Goal: Information Seeking & Learning: Learn about a topic

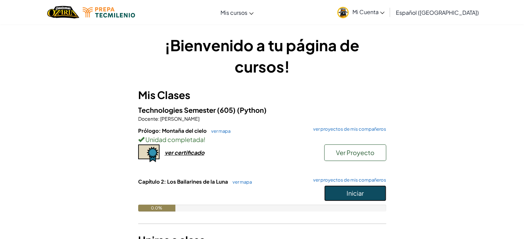
click at [370, 195] on button "Iniciar" at bounding box center [355, 194] width 62 height 16
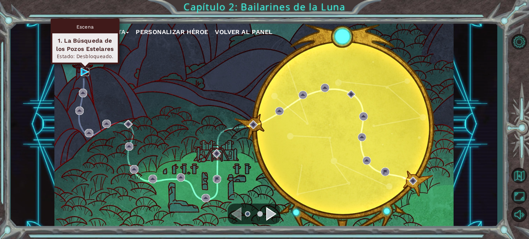
click at [82, 71] on img at bounding box center [85, 72] width 8 height 8
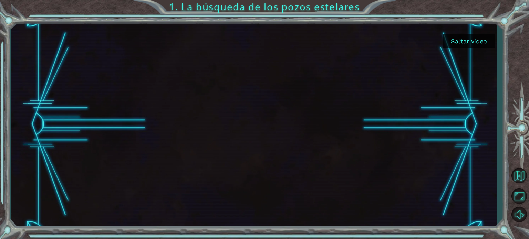
click at [461, 42] on button "Saltar video" at bounding box center [469, 40] width 52 height 13
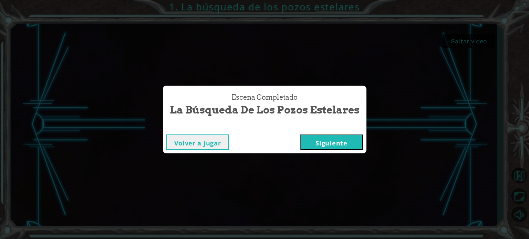
click at [339, 144] on button "Siguiente" at bounding box center [331, 142] width 63 height 15
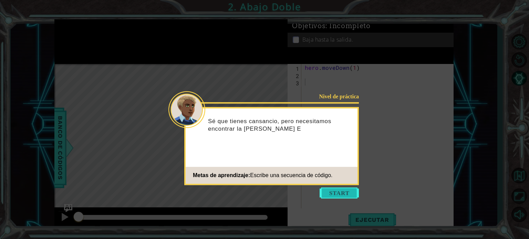
click at [340, 190] on button "Start" at bounding box center [338, 193] width 39 height 11
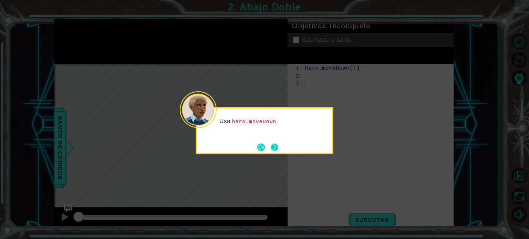
click at [273, 147] on button "Next" at bounding box center [275, 148] width 8 height 8
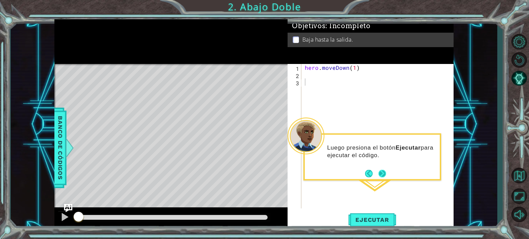
click at [382, 175] on button "Next" at bounding box center [382, 174] width 8 height 8
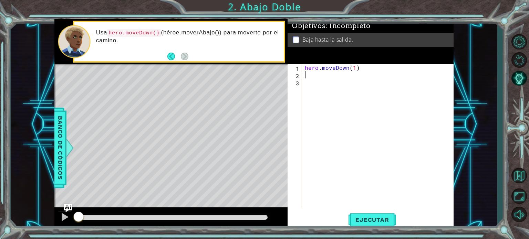
click at [308, 77] on div "hero . moveDown ( 1 )" at bounding box center [379, 143] width 152 height 159
click at [353, 67] on div "hero . moveDown ( 1 )" at bounding box center [379, 143] width 152 height 159
type textarea "hero.moveDown(2)"
click at [362, 219] on span "Ejecutar" at bounding box center [371, 220] width 47 height 7
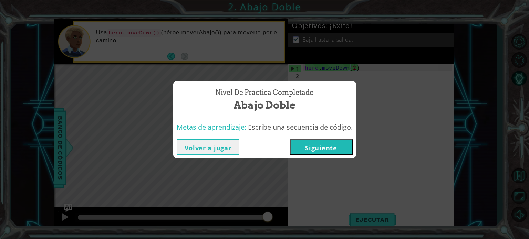
click at [330, 147] on button "Siguiente" at bounding box center [321, 146] width 63 height 15
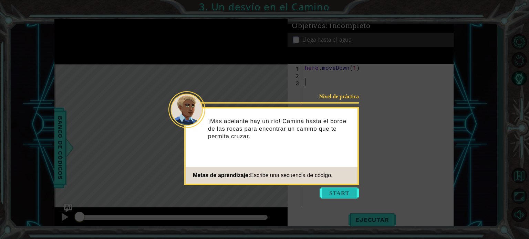
click at [344, 191] on button "Start" at bounding box center [338, 193] width 39 height 11
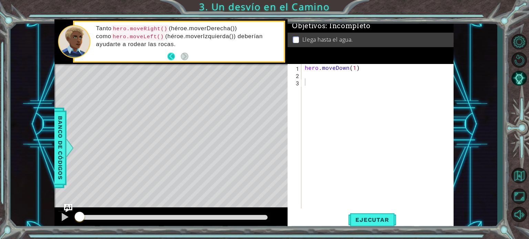
click at [174, 57] on button "Back" at bounding box center [173, 57] width 13 height 8
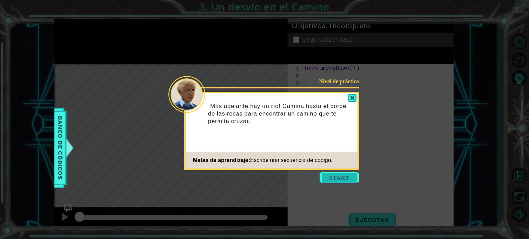
click at [329, 176] on button "Start" at bounding box center [338, 177] width 39 height 11
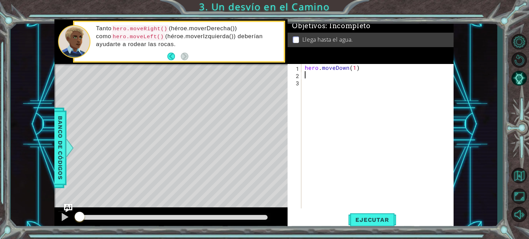
click at [310, 77] on div "hero . moveDown ( 1 )" at bounding box center [379, 143] width 152 height 159
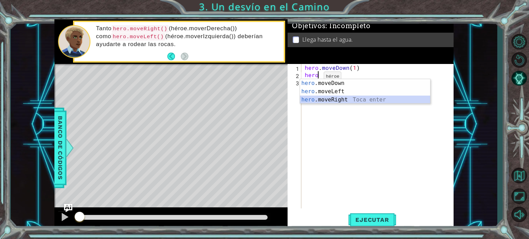
click at [338, 97] on div "hero .moveDown Toca enter hero .moveLeft Toca enter hero .moveRight Toca enter" at bounding box center [365, 99] width 130 height 41
type textarea "hero.moveRight(1)"
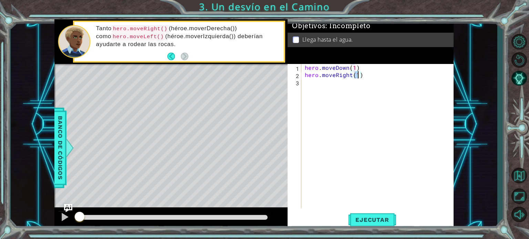
click at [343, 91] on div "hero . moveDown ( 1 ) hero . moveRight ( 1 )" at bounding box center [379, 143] width 152 height 159
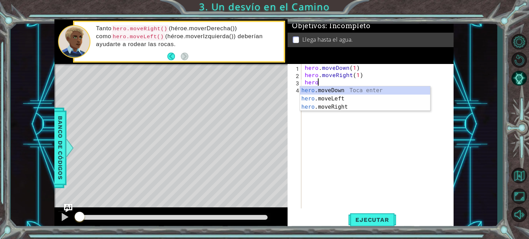
click at [333, 86] on div "hero .moveDown Toca enter hero .moveLeft Toca enter hero .moveRight Toca enter" at bounding box center [365, 106] width 130 height 41
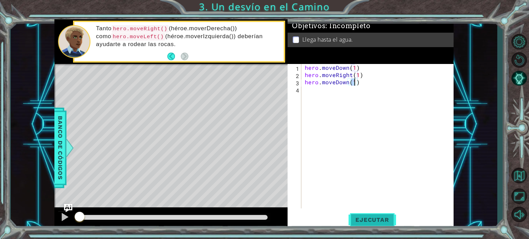
type textarea "hero.moveDown(1)"
click at [370, 220] on span "Ejecutar" at bounding box center [371, 220] width 47 height 7
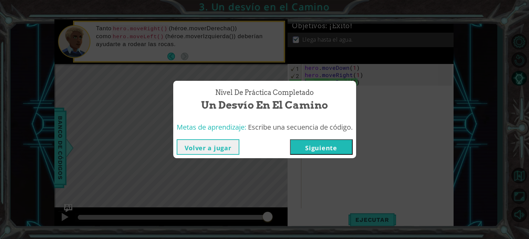
click at [330, 147] on button "Siguiente" at bounding box center [321, 146] width 63 height 15
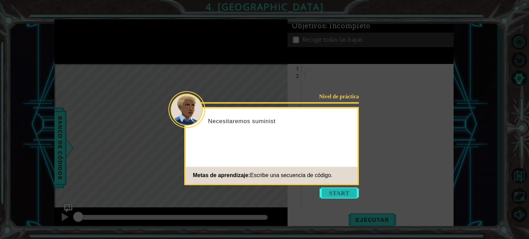
click at [340, 196] on button "Start" at bounding box center [338, 193] width 39 height 11
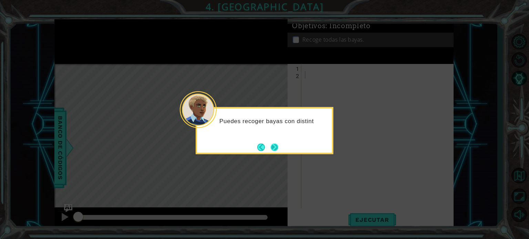
click at [275, 146] on button "Next" at bounding box center [275, 148] width 8 height 8
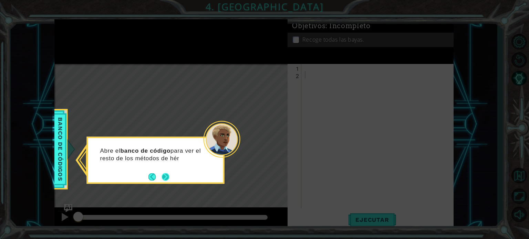
click at [168, 173] on button "Next" at bounding box center [165, 177] width 8 height 8
click at [168, 176] on button "Next" at bounding box center [165, 177] width 8 height 8
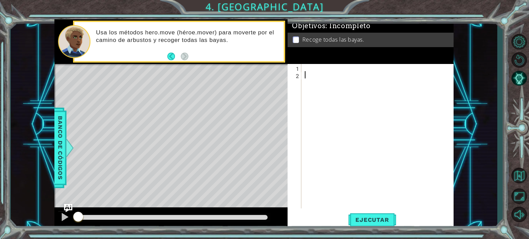
click at [308, 64] on div at bounding box center [379, 143] width 152 height 159
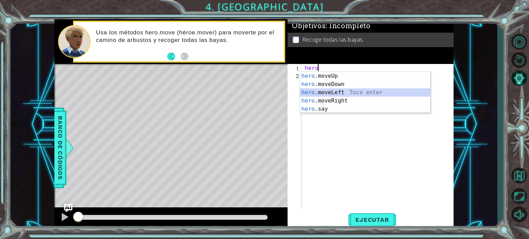
click at [338, 96] on div "hero .moveUp Toca enter hero .moveDown Toca enter hero .moveLeft Toca enter her…" at bounding box center [365, 101] width 130 height 58
type textarea "hero.moveLeft(1)"
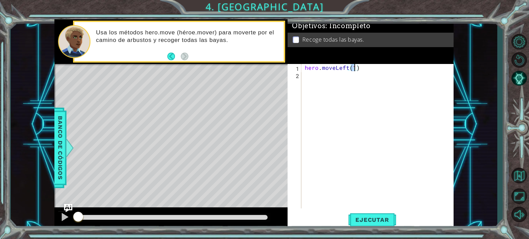
click at [322, 152] on div "hero . moveLeft ( 1 )" at bounding box center [379, 143] width 152 height 159
click at [354, 222] on span "Ejecutar" at bounding box center [371, 220] width 47 height 7
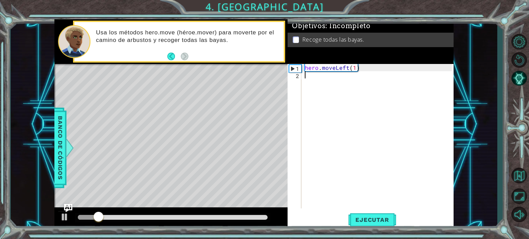
click at [317, 82] on div "hero . moveLeft ( 1 )" at bounding box center [379, 143] width 152 height 159
click at [354, 67] on div "hero . moveLeft ( 1 ) he" at bounding box center [379, 143] width 152 height 159
type textarea "hero.moveLeft(2)"
click at [354, 85] on div "hero . moveLeft ( 2 ) he" at bounding box center [379, 143] width 152 height 159
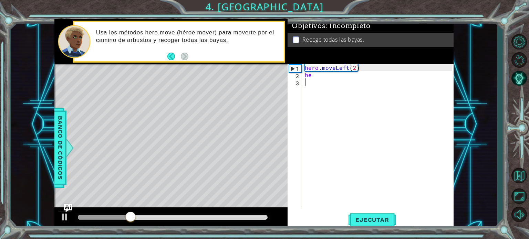
scroll to position [0, 0]
click at [321, 76] on div "hero . moveLeft ( 2 ) he" at bounding box center [379, 143] width 152 height 159
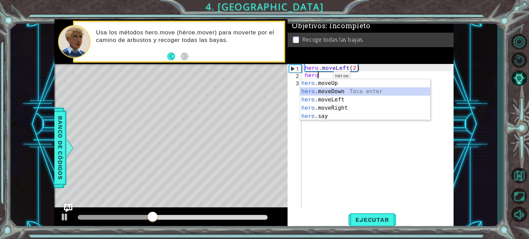
click at [326, 89] on div "hero .moveUp Toca enter hero .moveDown Toca enter hero .moveLeft Toca enter her…" at bounding box center [365, 108] width 130 height 58
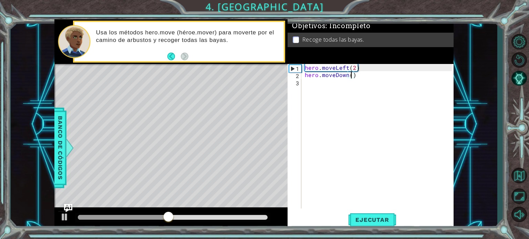
type textarea "hero.moveDown(2)"
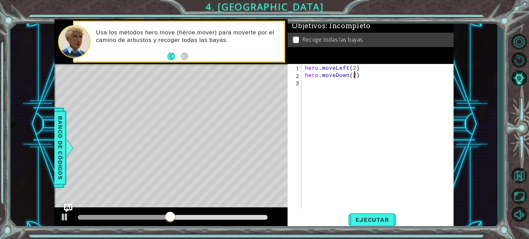
scroll to position [0, 3]
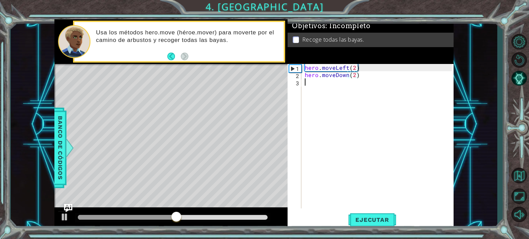
click at [326, 83] on div "hero . moveLeft ( 2 ) hero . moveDown ( 2 )" at bounding box center [379, 143] width 152 height 159
click at [353, 158] on div "hero . moveLeft ( 2 ) hero . moveDown ( 2 )" at bounding box center [379, 143] width 152 height 159
click at [363, 217] on span "Ejecutar" at bounding box center [371, 220] width 47 height 7
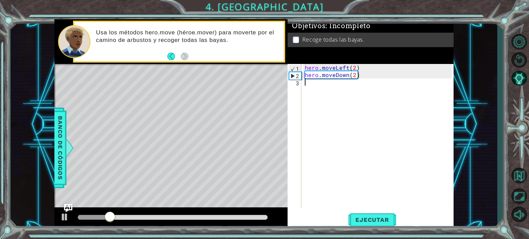
click at [322, 88] on div "hero . moveLeft ( 2 ) hero . moveDown ( 2 )" at bounding box center [379, 143] width 152 height 159
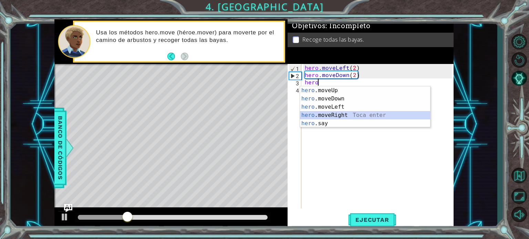
click at [333, 113] on div "hero .moveUp Toca enter hero .moveDown Toca enter hero .moveLeft Toca enter her…" at bounding box center [365, 115] width 130 height 58
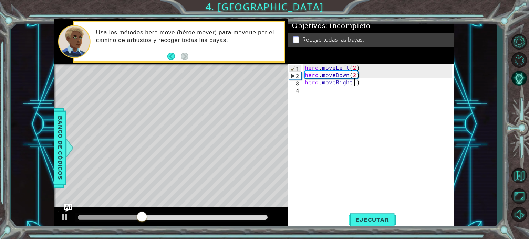
type textarea "hero.moveRight(2)"
click at [335, 91] on div "hero . moveLeft ( 2 ) hero . moveDown ( 2 ) hero . moveRight ( 2 )" at bounding box center [379, 143] width 152 height 159
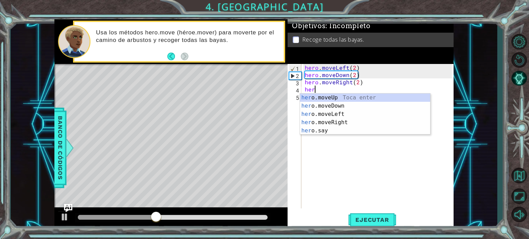
scroll to position [0, 0]
click at [335, 98] on div "hero .moveUp Toca enter hero .moveDown Toca enter hero .moveLeft Toca enter her…" at bounding box center [365, 123] width 130 height 58
type textarea "hero.moveUp(1)"
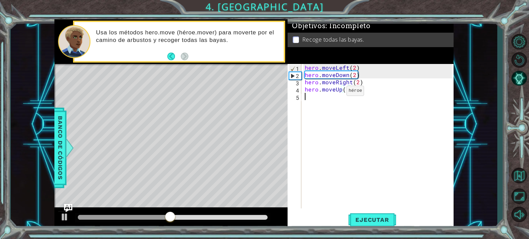
click at [335, 98] on div "hero . moveLeft ( 2 ) hero . moveDown ( 2 ) hero . moveRight ( 2 ) hero . moveU…" at bounding box center [379, 143] width 152 height 159
click at [348, 91] on div "hero . moveLeft ( 2 ) hero . moveDown ( 2 ) hero . moveRight ( 2 ) hero . moveU…" at bounding box center [379, 143] width 152 height 159
type textarea "hero.moveUp(2)"
click at [362, 148] on div "hero . moveLeft ( 2 ) hero . moveDown ( 2 ) hero . moveRight ( 2 ) hero . moveU…" at bounding box center [379, 143] width 152 height 159
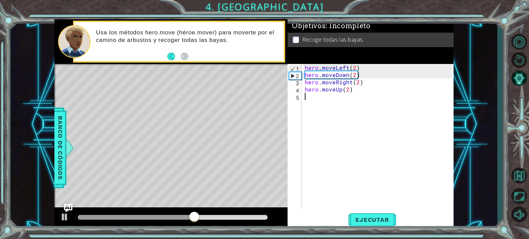
scroll to position [0, 0]
click at [362, 221] on span "Ejecutar" at bounding box center [371, 220] width 47 height 7
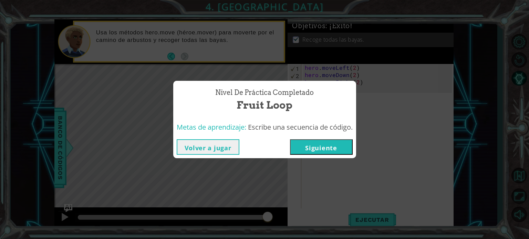
click at [333, 144] on button "Siguiente" at bounding box center [321, 146] width 63 height 15
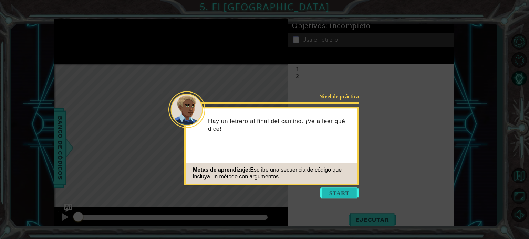
click at [332, 198] on button "Start" at bounding box center [338, 193] width 39 height 11
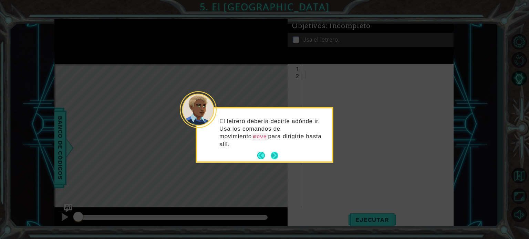
click at [275, 152] on button "Next" at bounding box center [275, 156] width 8 height 8
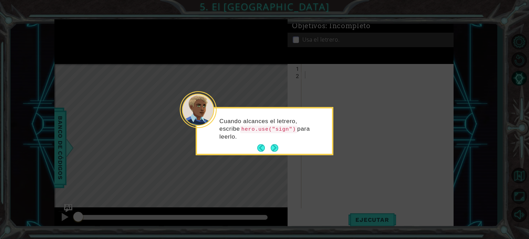
click at [275, 148] on button "Next" at bounding box center [275, 148] width 8 height 8
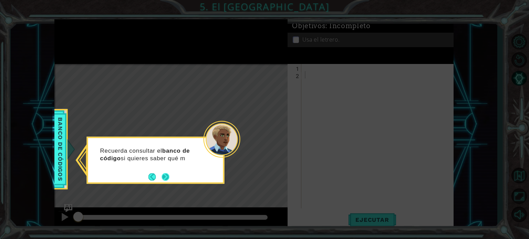
click at [165, 173] on button "Next" at bounding box center [165, 177] width 8 height 8
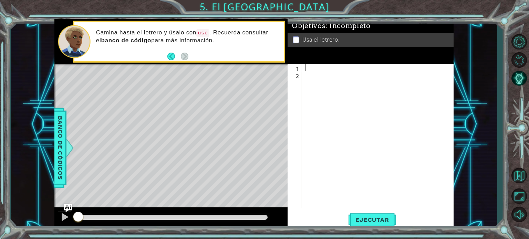
click at [318, 68] on div at bounding box center [379, 143] width 152 height 159
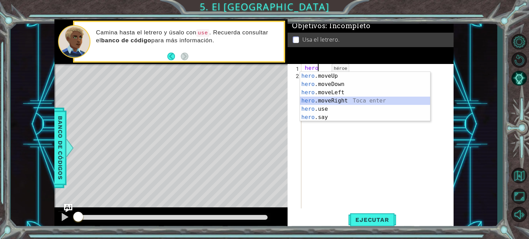
click at [326, 102] on div "hero .moveUp Toca enter hero .moveDown Toca enter hero .moveLeft Toca enter her…" at bounding box center [365, 105] width 130 height 66
type textarea "hero.moveRight(1)"
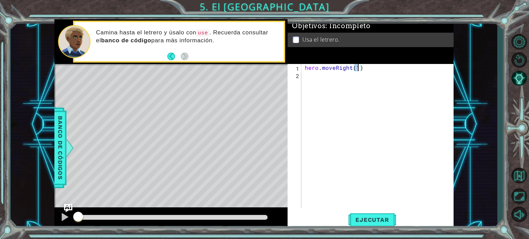
click at [336, 150] on div "hero . moveRight ( 1 )" at bounding box center [379, 143] width 152 height 159
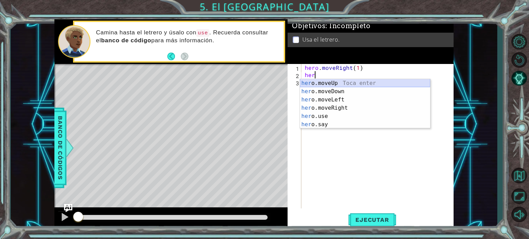
click at [335, 82] on div "her o.moveUp Toca enter her o.moveDown Toca enter her o.moveLeft [PERSON_NAME] …" at bounding box center [365, 112] width 130 height 66
type textarea "hero.moveUp(1)"
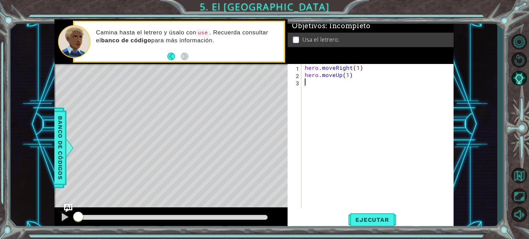
click at [311, 82] on div "hero . moveRight ( 1 ) hero . moveUp ( 1 )" at bounding box center [379, 143] width 152 height 159
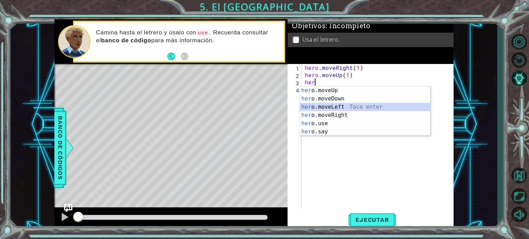
click at [322, 104] on div "her o.moveUp Toca enter her o.moveDown Toca enter her o.moveLeft [PERSON_NAME] …" at bounding box center [365, 119] width 130 height 66
type textarea "hero.moveLeft(1)"
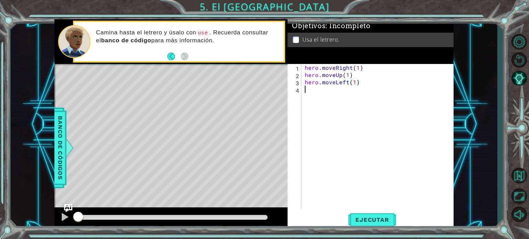
click at [319, 94] on div "hero . moveRight ( 1 ) hero . moveUp ( 1 ) hero . moveLeft ( 1 )" at bounding box center [379, 143] width 152 height 159
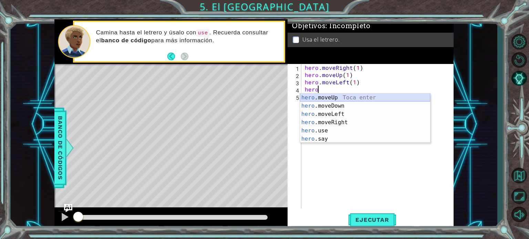
click at [320, 94] on div "hero .moveUp Toca enter hero .moveDown Toca enter hero .moveLeft Toca enter her…" at bounding box center [365, 127] width 130 height 66
type textarea "hero.moveUp(1)"
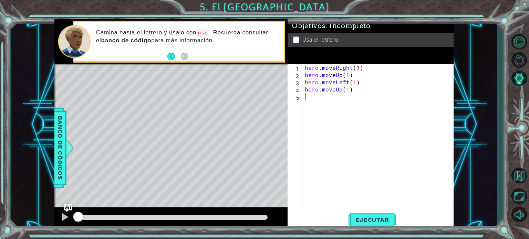
click at [321, 110] on div "hero . moveRight ( 1 ) hero . moveUp ( 1 ) hero . moveLeft ( 1 ) hero . moveUp …" at bounding box center [379, 143] width 152 height 159
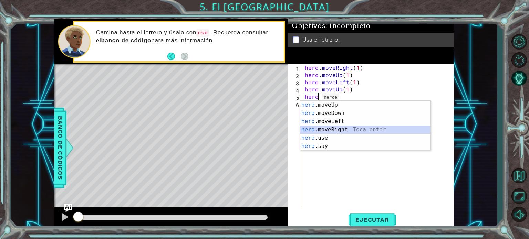
click at [324, 129] on div "hero .moveUp Toca enter hero .moveDown Toca enter hero .moveLeft Toca enter her…" at bounding box center [365, 134] width 130 height 66
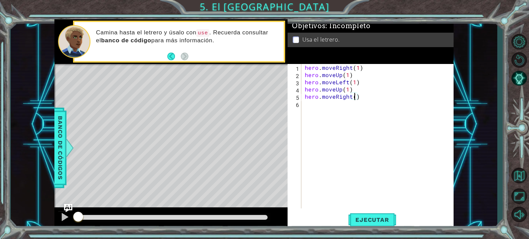
type textarea "hero.moveRight(2)"
click at [312, 104] on div "hero . moveRight ( 1 ) hero . moveUp ( 1 ) hero . moveLeft ( 1 ) hero . moveUp …" at bounding box center [379, 143] width 152 height 159
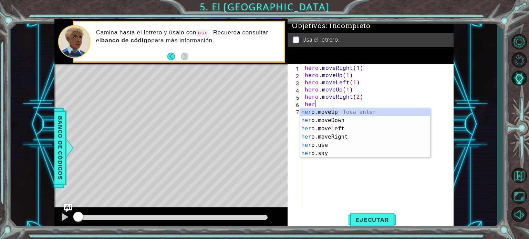
scroll to position [0, 0]
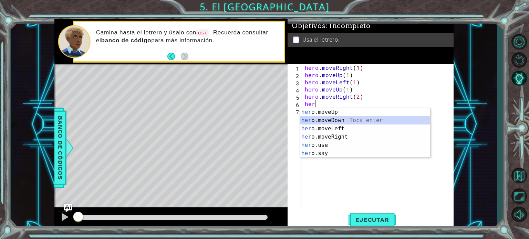
click at [319, 118] on div "her o.moveUp Toca enter her o.moveDown Toca enter her o.moveLeft [PERSON_NAME] …" at bounding box center [365, 141] width 130 height 66
type textarea "hero.moveDown(1)"
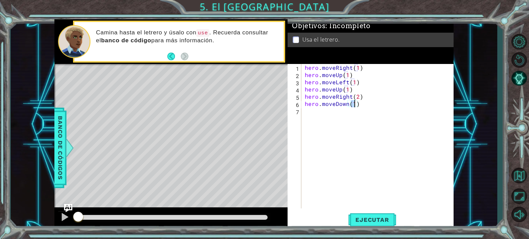
click at [328, 115] on div "hero . moveRight ( 1 ) hero . moveUp ( 1 ) hero . moveLeft ( 1 ) hero . moveUp …" at bounding box center [379, 143] width 152 height 159
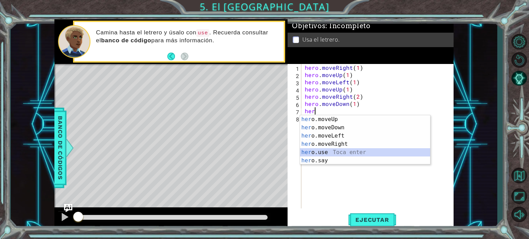
click at [321, 151] on div "her o.moveUp Toca enter her o.moveDown Toca enter her o.moveLeft [PERSON_NAME] …" at bounding box center [365, 148] width 130 height 66
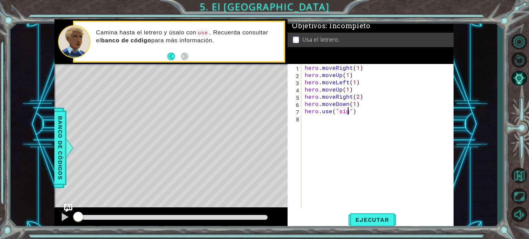
scroll to position [0, 3]
type textarea "hero.use("sign")"
click at [359, 216] on button "Ejecutar" at bounding box center [371, 220] width 47 height 17
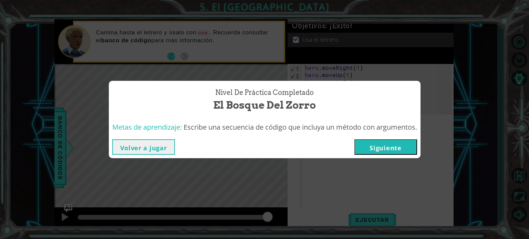
click at [380, 145] on button "Siguiente" at bounding box center [385, 146] width 63 height 15
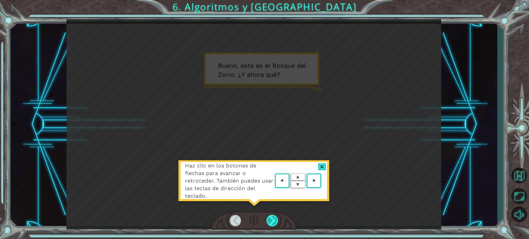
click at [273, 219] on div at bounding box center [272, 220] width 12 height 11
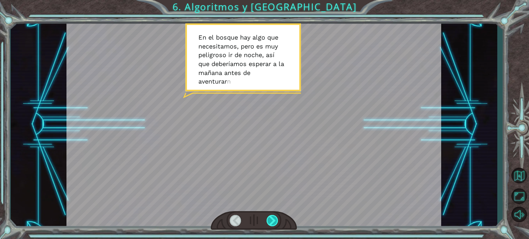
click at [273, 219] on div at bounding box center [272, 220] width 12 height 11
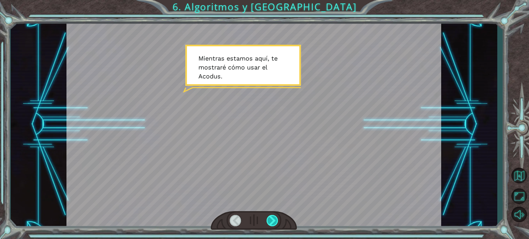
click at [273, 219] on div at bounding box center [272, 220] width 12 height 11
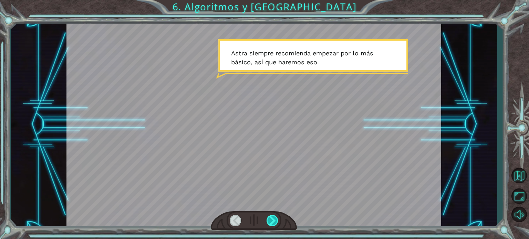
click at [273, 219] on div at bounding box center [272, 220] width 12 height 11
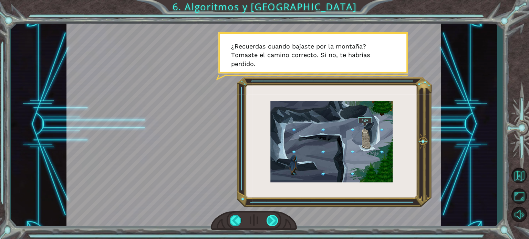
click at [273, 219] on div at bounding box center [272, 220] width 12 height 11
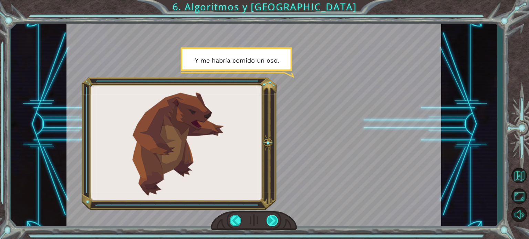
click at [273, 219] on div at bounding box center [272, 220] width 12 height 11
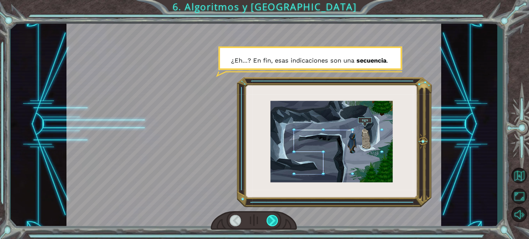
click at [273, 219] on div at bounding box center [272, 220] width 12 height 11
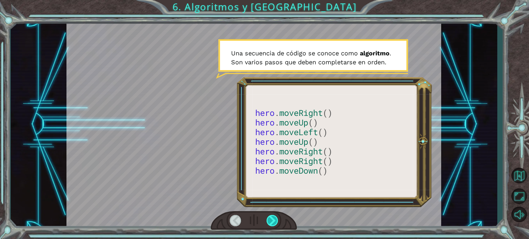
click at [273, 219] on div at bounding box center [272, 220] width 12 height 11
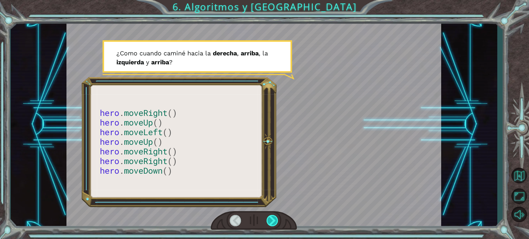
click at [273, 219] on div at bounding box center [272, 220] width 12 height 11
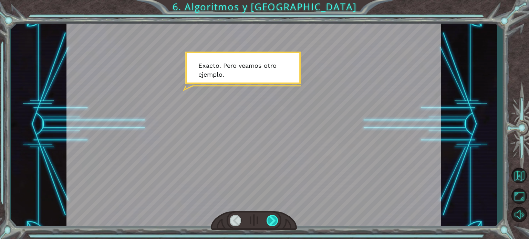
click at [273, 219] on div at bounding box center [272, 220] width 12 height 11
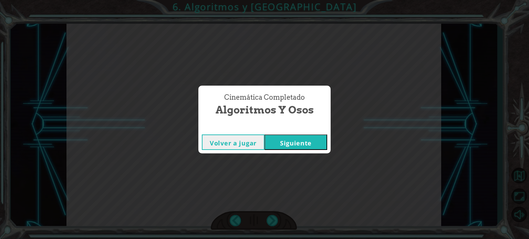
click at [292, 141] on button "Siguiente" at bounding box center [295, 142] width 63 height 15
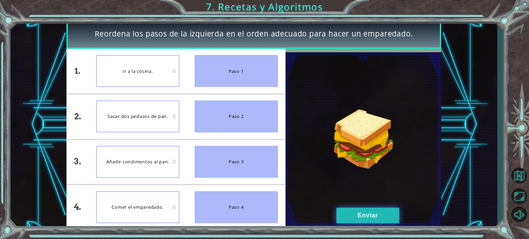
click at [339, 208] on button "Enviar" at bounding box center [367, 215] width 63 height 15
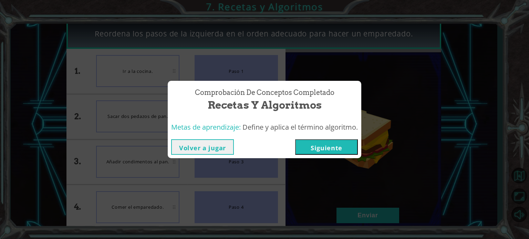
click at [312, 143] on button "Siguiente" at bounding box center [326, 146] width 63 height 15
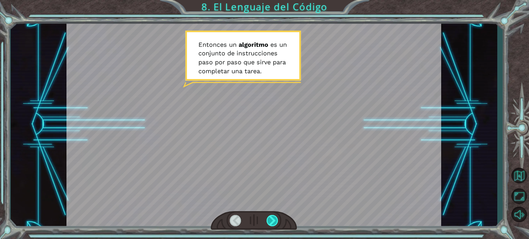
click at [274, 220] on div at bounding box center [272, 220] width 12 height 11
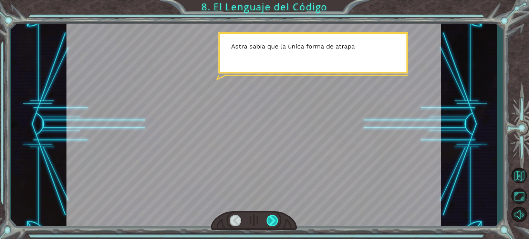
click at [274, 220] on div at bounding box center [272, 220] width 12 height 11
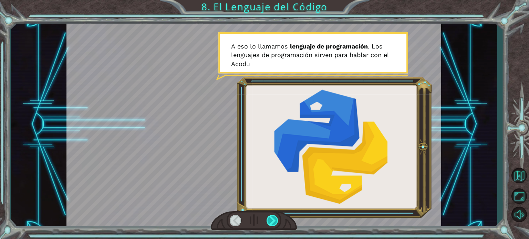
click at [267, 220] on div at bounding box center [272, 220] width 12 height 11
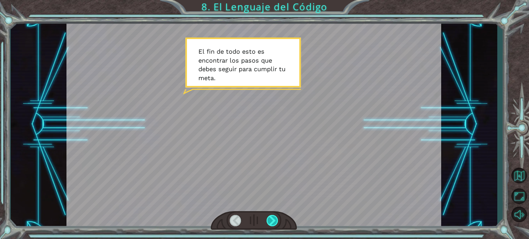
click at [267, 220] on div at bounding box center [272, 220] width 12 height 11
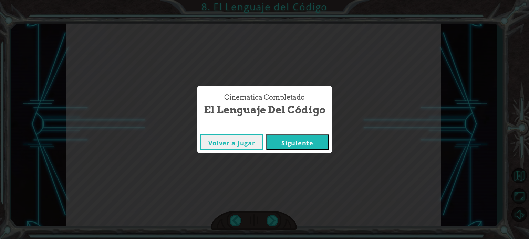
click at [291, 142] on button "Siguiente" at bounding box center [297, 142] width 63 height 15
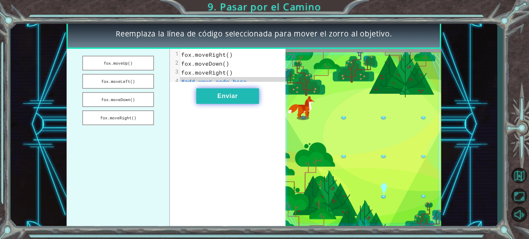
click at [232, 103] on button "Enviar" at bounding box center [227, 95] width 63 height 15
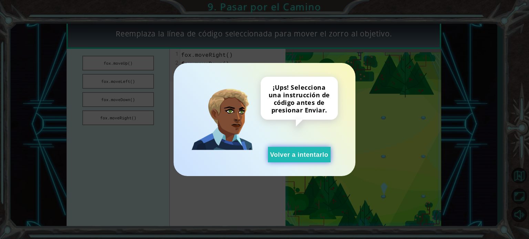
click at [297, 154] on button "Volver a intentarlo" at bounding box center [299, 154] width 63 height 15
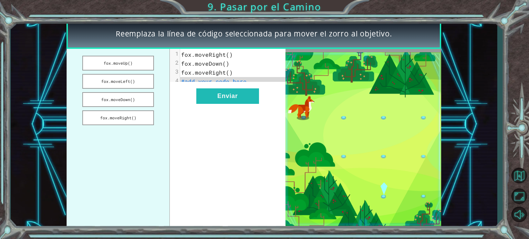
click at [224, 59] on pre "fox.moveRight()" at bounding box center [235, 54] width 111 height 9
click at [226, 56] on span "fox.moveRight()" at bounding box center [207, 54] width 52 height 7
click at [136, 117] on button "fox.moveRight()" at bounding box center [118, 117] width 72 height 15
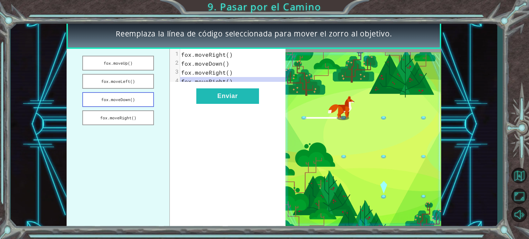
click at [139, 103] on button "fox.moveDown()" at bounding box center [118, 99] width 72 height 15
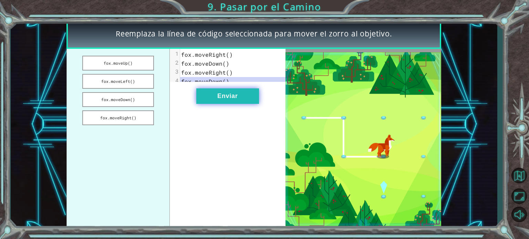
click at [245, 99] on button "Enviar" at bounding box center [227, 95] width 63 height 15
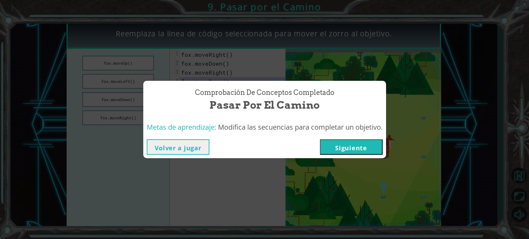
click at [349, 147] on button "Siguiente" at bounding box center [351, 146] width 63 height 15
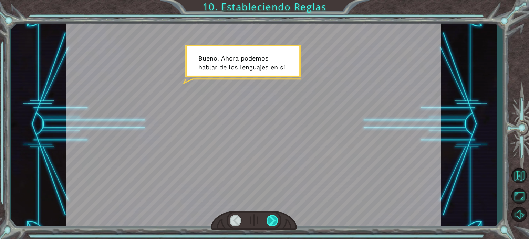
click at [269, 217] on div at bounding box center [272, 220] width 12 height 11
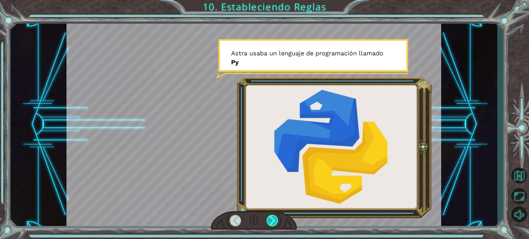
click at [269, 217] on div at bounding box center [272, 220] width 12 height 11
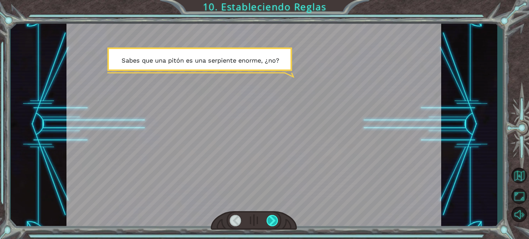
click at [269, 217] on div at bounding box center [272, 220] width 12 height 11
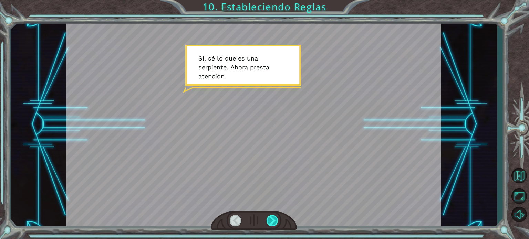
click at [269, 217] on div at bounding box center [272, 220] width 12 height 11
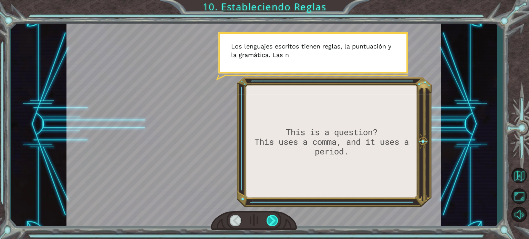
click at [269, 217] on div at bounding box center [272, 220] width 12 height 11
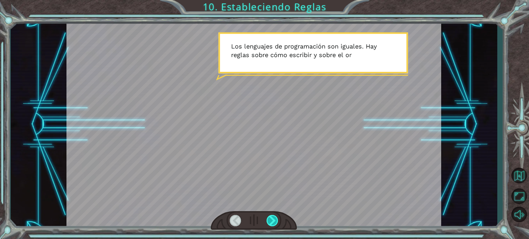
click at [269, 217] on div at bounding box center [272, 220] width 12 height 11
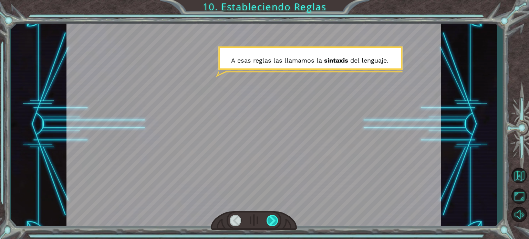
click at [269, 217] on div at bounding box center [272, 220] width 12 height 11
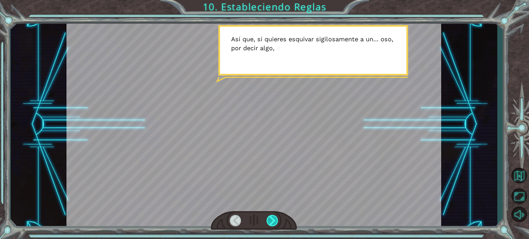
click at [269, 217] on div at bounding box center [272, 220] width 12 height 11
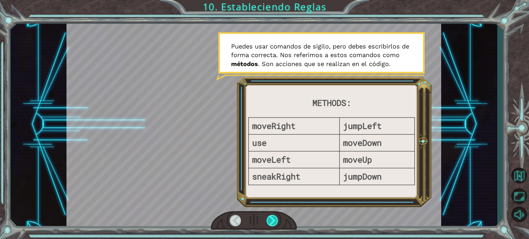
click at [269, 217] on div at bounding box center [272, 220] width 12 height 11
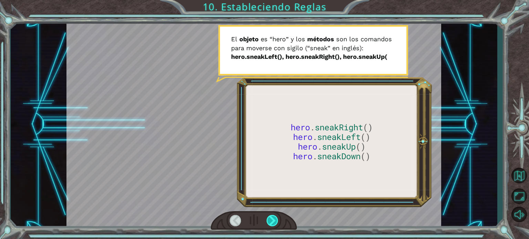
click at [269, 217] on div at bounding box center [272, 220] width 12 height 11
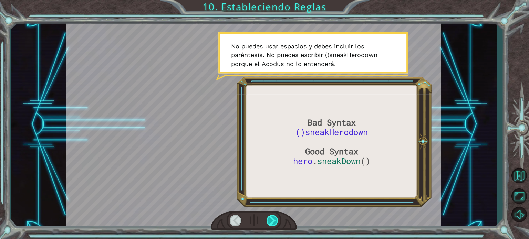
click at [269, 217] on div at bounding box center [272, 220] width 12 height 11
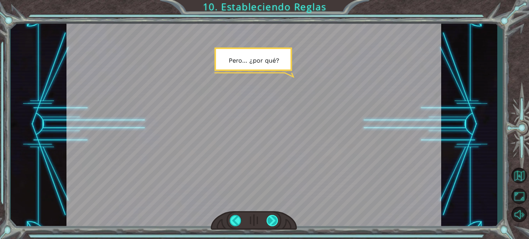
click at [269, 217] on div at bounding box center [272, 220] width 12 height 11
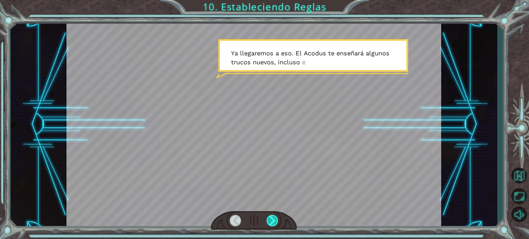
click at [269, 217] on div at bounding box center [272, 220] width 12 height 11
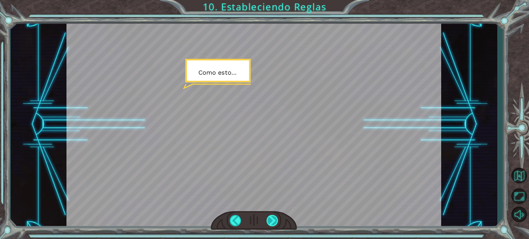
click at [269, 217] on div at bounding box center [272, 220] width 12 height 11
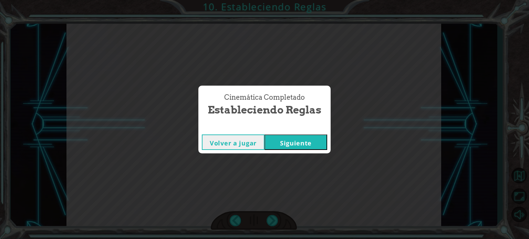
click at [275, 149] on button "Siguiente" at bounding box center [295, 142] width 63 height 15
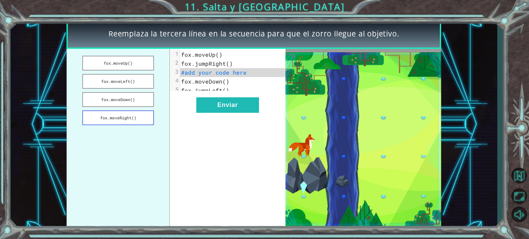
click at [139, 114] on button "fox.moveRight()" at bounding box center [118, 117] width 72 height 15
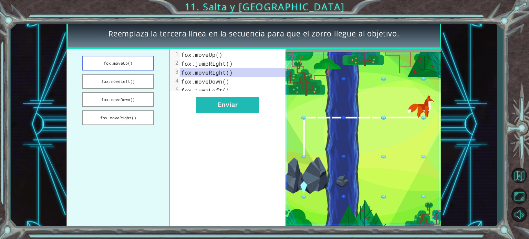
click at [133, 63] on button "fox.moveUp()" at bounding box center [118, 63] width 72 height 15
click at [139, 101] on button "fox.moveDown()" at bounding box center [118, 99] width 72 height 15
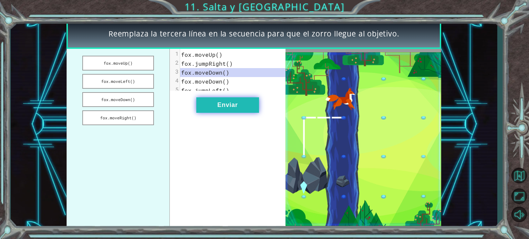
click at [240, 111] on button "Enviar" at bounding box center [227, 104] width 63 height 15
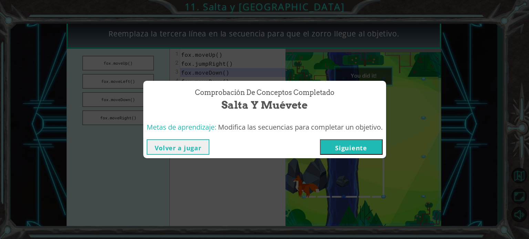
click at [358, 152] on button "Siguiente" at bounding box center [351, 146] width 63 height 15
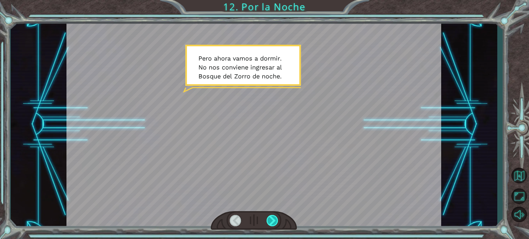
click at [273, 218] on div at bounding box center [272, 220] width 12 height 11
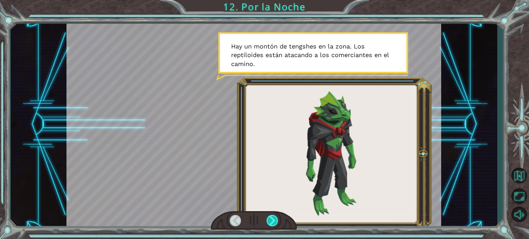
click at [273, 218] on div at bounding box center [272, 220] width 12 height 11
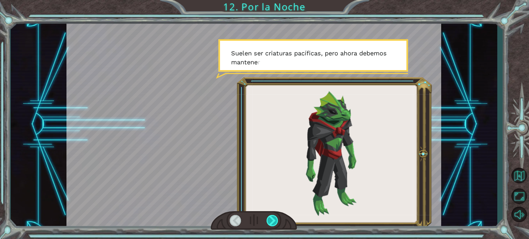
click at [273, 218] on div at bounding box center [272, 220] width 12 height 11
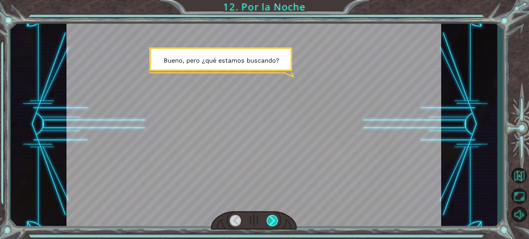
click at [273, 218] on div at bounding box center [272, 220] width 12 height 11
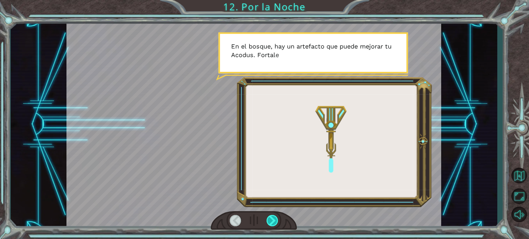
click at [273, 218] on div at bounding box center [272, 220] width 12 height 11
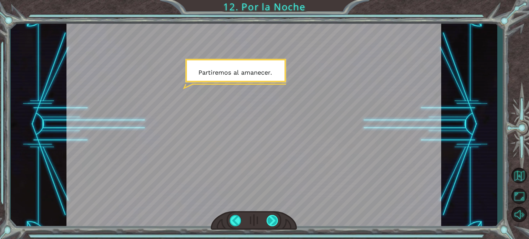
click at [273, 218] on div at bounding box center [272, 220] width 12 height 11
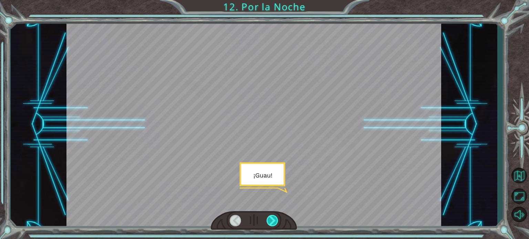
click at [273, 218] on div at bounding box center [272, 220] width 12 height 11
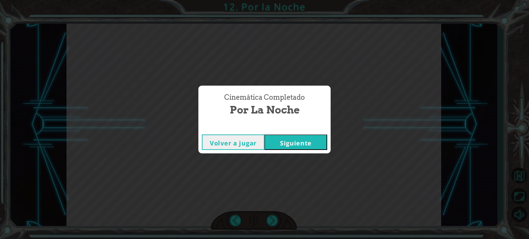
click at [307, 140] on button "Siguiente" at bounding box center [295, 142] width 63 height 15
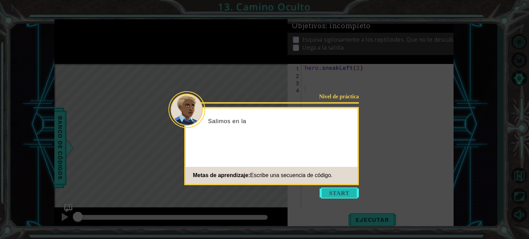
click at [330, 192] on button "Start" at bounding box center [338, 193] width 39 height 11
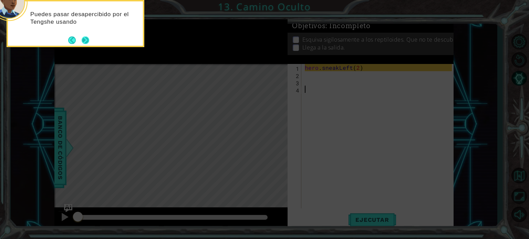
click at [87, 41] on button "Next" at bounding box center [86, 40] width 8 height 8
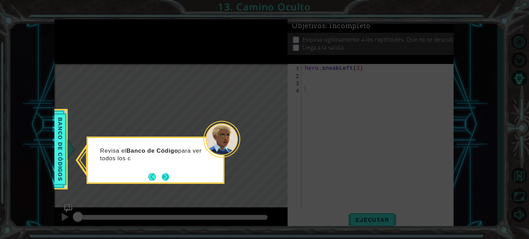
click at [168, 177] on button "Next" at bounding box center [165, 177] width 8 height 8
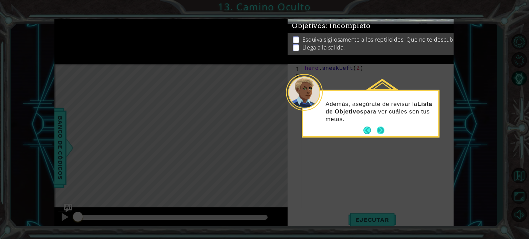
click at [380, 130] on button "Next" at bounding box center [381, 131] width 8 height 8
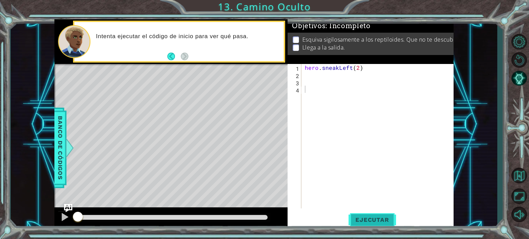
click at [361, 218] on span "Ejecutar" at bounding box center [371, 220] width 47 height 7
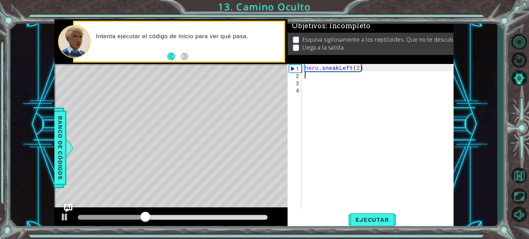
click at [307, 77] on div "hero . sneakLeft ( 2 )" at bounding box center [379, 143] width 152 height 159
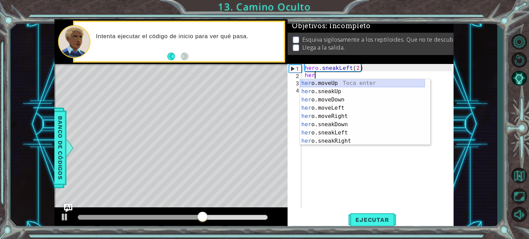
click at [320, 83] on div "her o.moveUp Toca enter her o.sneakUp Toca enter her o.moveDown Toca enter her …" at bounding box center [362, 120] width 125 height 83
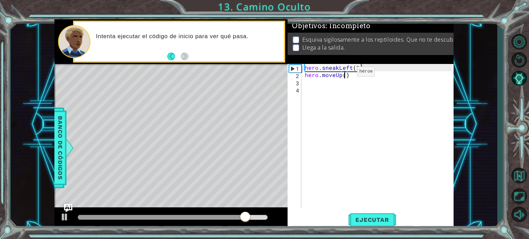
type textarea "hero.moveUp(2)"
click at [310, 83] on div "hero . sneakLeft ( 2 ) hero . moveUp ( 2 )" at bounding box center [379, 143] width 152 height 159
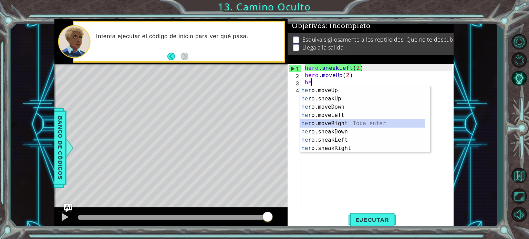
click at [338, 123] on div "he ro.moveUp Toca enter he ro.sneakUp Toca enter he ro.moveDown Toca enter he r…" at bounding box center [362, 127] width 125 height 83
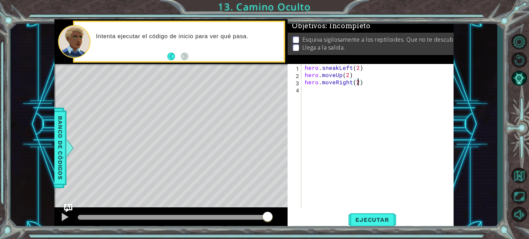
scroll to position [0, 3]
type textarea "hero.moveRight(2)"
click at [359, 215] on button "Ejecutar" at bounding box center [371, 220] width 47 height 17
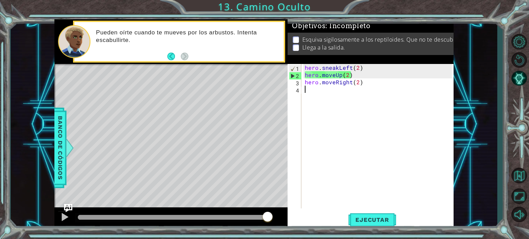
click at [347, 94] on div "hero . sneakLeft ( 2 ) hero . moveUp ( 2 ) hero . moveRight ( 2 )" at bounding box center [379, 143] width 152 height 159
click at [360, 220] on span "Ejecutar" at bounding box center [371, 220] width 47 height 7
click at [347, 76] on div "hero . sneakLeft ( 2 ) hero . moveUp ( 2 ) hero . moveRight ( 2 )" at bounding box center [379, 143] width 152 height 159
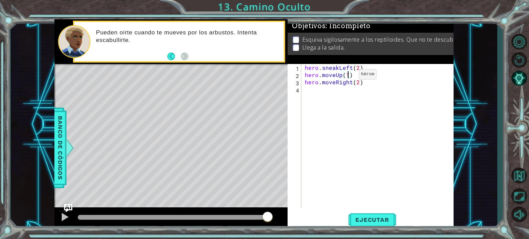
scroll to position [0, 2]
drag, startPoint x: 366, startPoint y: 86, endPoint x: 352, endPoint y: 83, distance: 14.0
click at [352, 83] on div "hero . sneakLeft ( 2 ) hero . moveUp ( 1 ) hero . moveRight ( 2 )" at bounding box center [379, 143] width 152 height 159
click at [337, 83] on div "hero . sneakLeft ( 2 ) hero . moveUp ( 1 ) hero . moveRight ( 2 )" at bounding box center [379, 143] width 152 height 159
drag, startPoint x: 335, startPoint y: 82, endPoint x: 355, endPoint y: 87, distance: 20.5
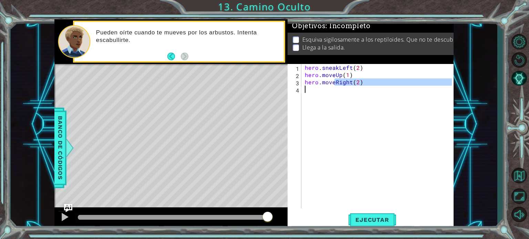
click at [355, 87] on div "hero . sneakLeft ( 2 ) hero . moveUp ( 1 ) hero . moveRight ( 2 )" at bounding box center [379, 143] width 152 height 159
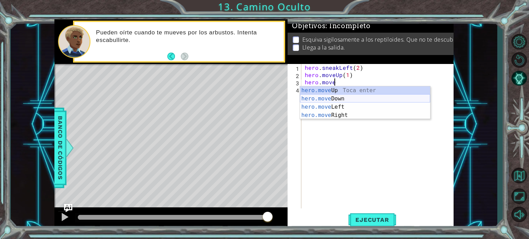
click at [337, 99] on div "hero.move Up Toca enter hero.move Down Toca enter hero.move Left Toca enter her…" at bounding box center [365, 111] width 130 height 50
type textarea "hero.moveDown(1)"
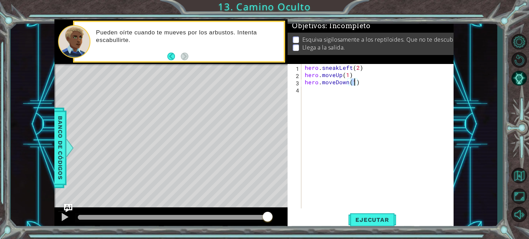
click at [338, 129] on div "hero . sneakLeft ( 2 ) hero . moveUp ( 1 ) hero . moveDown ( 1 )" at bounding box center [379, 143] width 152 height 159
click at [364, 220] on span "Ejecutar" at bounding box center [371, 220] width 47 height 7
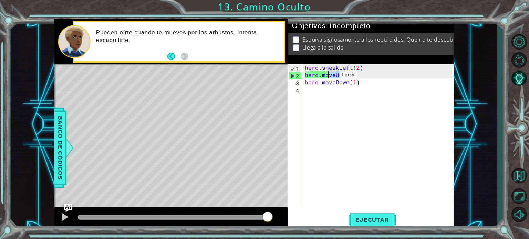
drag, startPoint x: 361, startPoint y: 78, endPoint x: 328, endPoint y: 77, distance: 33.7
click at [328, 77] on div "hero . sneakLeft ( 2 ) hero . moveUp ( 1 ) hero . moveDown ( 1 )" at bounding box center [379, 143] width 152 height 159
click at [349, 81] on div "hero . sneakLeft ( 2 ) hero . moveUp ( 1 ) hero . moveDown ( 1 )" at bounding box center [379, 143] width 152 height 159
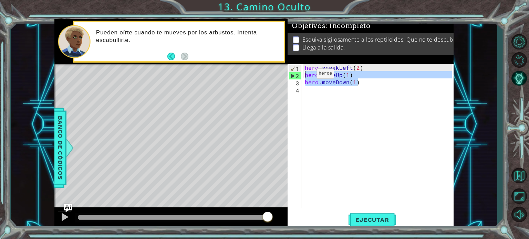
drag, startPoint x: 368, startPoint y: 84, endPoint x: 304, endPoint y: 75, distance: 64.6
click at [304, 75] on div "hero . sneakLeft ( 2 ) hero . moveUp ( 1 ) hero . moveDown ( 1 )" at bounding box center [379, 143] width 152 height 159
type textarea "hero.moveUp(1) hero.moveDown(1)"
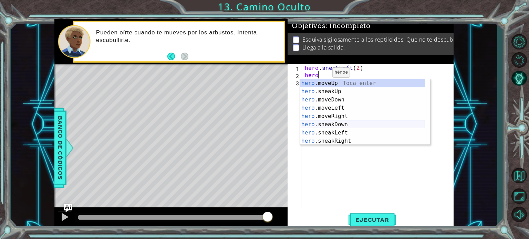
click at [326, 126] on div "hero .moveUp Toca enter hero .sneakUp Toca enter hero .moveDown Toca enter hero…" at bounding box center [362, 120] width 125 height 83
type textarea "hero.sneakDown(1)"
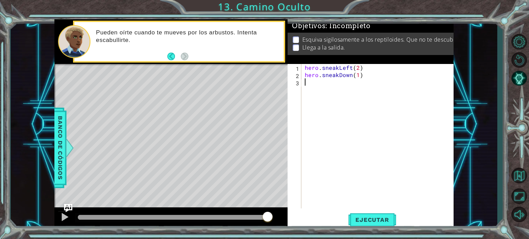
click at [328, 127] on div "hero . sneakLeft ( 2 ) hero . sneakDown ( 1 )" at bounding box center [379, 143] width 152 height 159
click at [360, 222] on span "Ejecutar" at bounding box center [371, 220] width 47 height 7
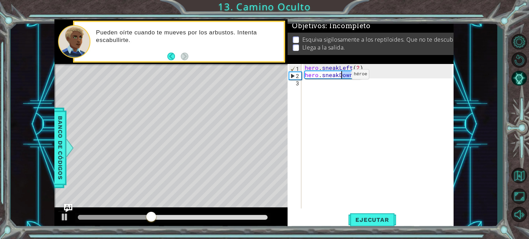
drag, startPoint x: 350, startPoint y: 76, endPoint x: 340, endPoint y: 76, distance: 10.0
click at [340, 76] on div "hero . sneakLeft ( 2 ) hero . sneakDown ( 1 )" at bounding box center [379, 143] width 152 height 159
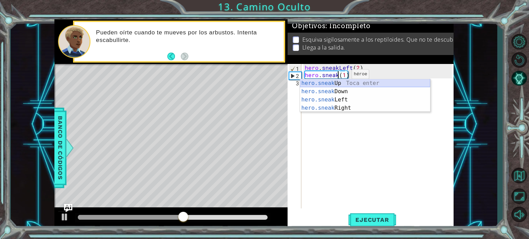
click at [342, 84] on div "hero.sneak Up Toca enter hero.sneak Down Toca enter hero.sneak Left Toca enter …" at bounding box center [365, 104] width 130 height 50
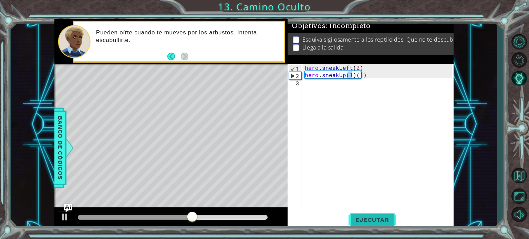
click at [360, 220] on span "Ejecutar" at bounding box center [371, 220] width 47 height 7
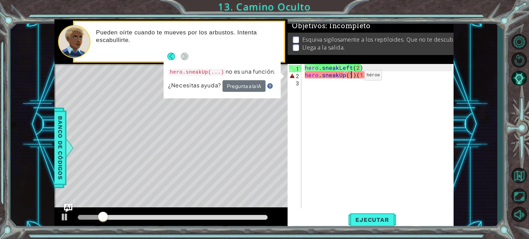
click at [352, 77] on div "hero . sneakLeft ( 2 ) hero . sneakUp ( 1 ) ( 1 )" at bounding box center [379, 143] width 152 height 159
click at [354, 76] on div "hero . sneakLeft ( 2 ) hero . sneakUp ( 1 ) ( 1 )" at bounding box center [379, 143] width 152 height 159
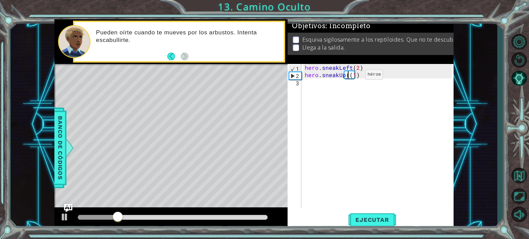
type textarea "hero.sneakUp(1)"
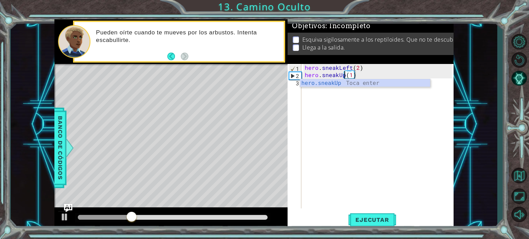
click at [366, 134] on div "hero . sneakLeft ( 2 ) hero . sneakUp ( 1 )" at bounding box center [379, 143] width 152 height 159
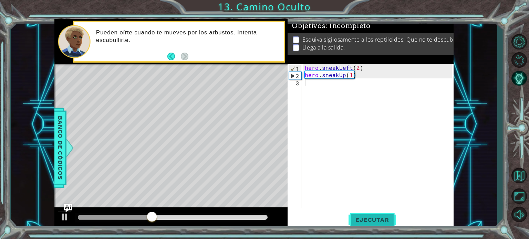
click at [369, 220] on span "Ejecutar" at bounding box center [371, 220] width 47 height 7
click at [352, 75] on div "hero . sneakLeft ( 2 ) hero . sneakUp ( 1 )" at bounding box center [379, 143] width 152 height 159
type textarea "hero.sneakUp(2)"
click at [310, 84] on div "hero . sneakLeft ( 2 ) hero . sneakUp ( 2 )" at bounding box center [379, 143] width 152 height 159
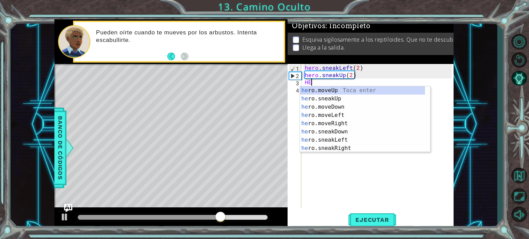
scroll to position [0, 0]
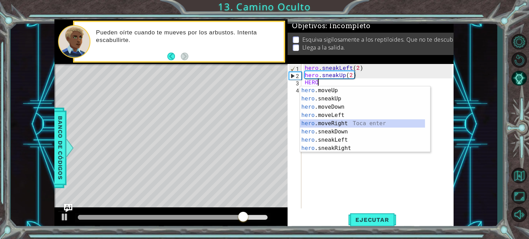
click at [334, 123] on div "hero .moveUp Toca enter hero .sneakUp Toca enter hero .moveDown Toca enter hero…" at bounding box center [362, 127] width 125 height 83
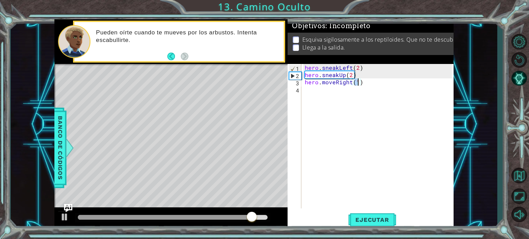
scroll to position [0, 3]
click at [356, 215] on button "Ejecutar" at bounding box center [371, 220] width 47 height 17
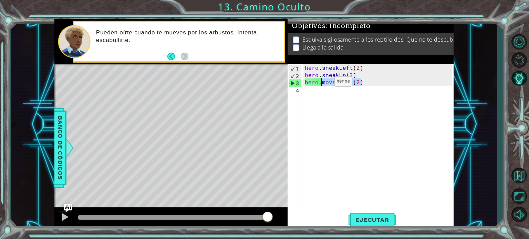
drag, startPoint x: 362, startPoint y: 83, endPoint x: 323, endPoint y: 82, distance: 39.6
click at [323, 82] on div "hero . sneakLeft ( 2 ) hero . sneakUp ( 2 ) hero . moveRight ( 2 )" at bounding box center [379, 143] width 152 height 159
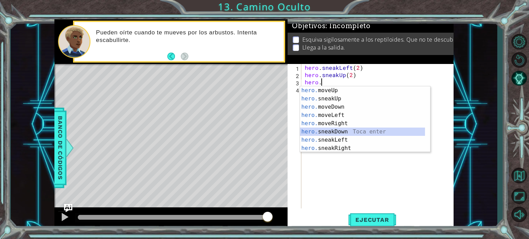
click at [336, 132] on div "hero. moveUp Toca enter hero. sneakUp Toca enter hero. moveDown Toca enter hero…" at bounding box center [362, 127] width 125 height 83
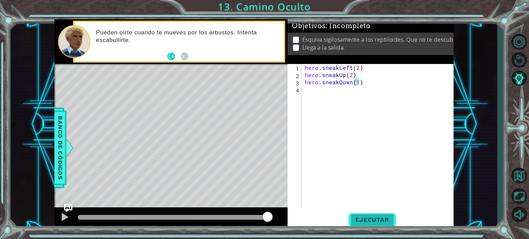
click at [362, 218] on span "Ejecutar" at bounding box center [371, 220] width 47 height 7
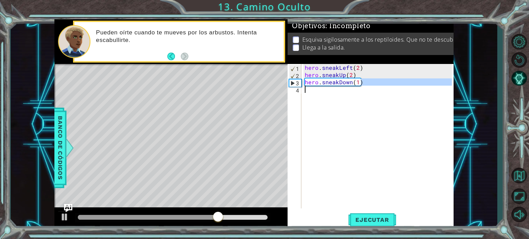
drag, startPoint x: 366, startPoint y: 84, endPoint x: 304, endPoint y: 86, distance: 62.0
click at [304, 86] on div "hero . sneakLeft ( 2 ) hero . sneakUp ( 2 ) hero . sneakDown ( 1 )" at bounding box center [379, 143] width 152 height 159
type textarea "hero.sneakDown(1)"
click at [305, 86] on div "hero . sneakLeft ( 2 ) hero . sneakUp ( 2 ) hero . sneakDown ( 1 )" at bounding box center [379, 143] width 152 height 159
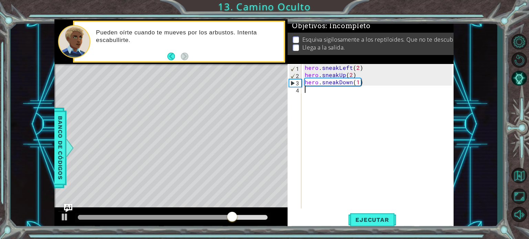
click at [368, 81] on div "hero . sneakLeft ( 2 ) hero . sneakUp ( 2 ) hero . sneakDown ( 1 )" at bounding box center [379, 143] width 152 height 159
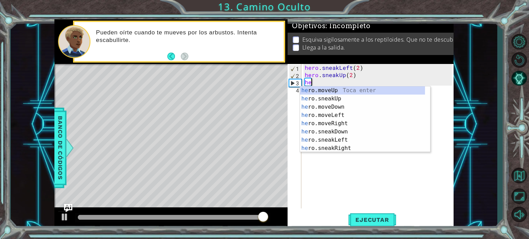
type textarea "h"
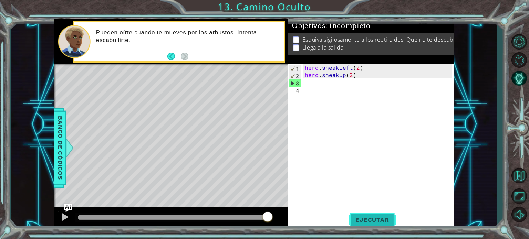
click at [371, 212] on button "Ejecutar" at bounding box center [371, 220] width 47 height 17
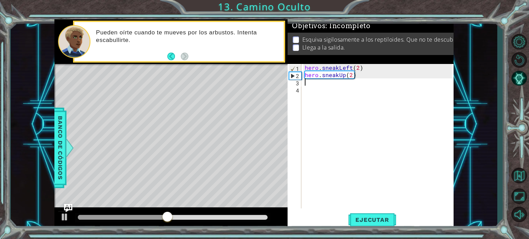
click at [337, 85] on div "hero . sneakLeft ( 2 ) hero . sneakUp ( 2 )" at bounding box center [379, 143] width 152 height 159
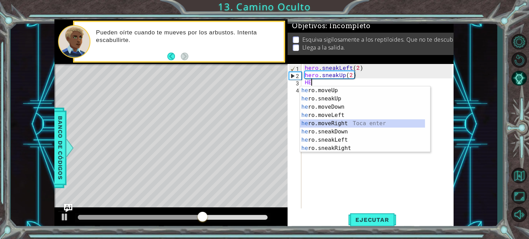
click at [340, 120] on div "he ro.moveUp Toca enter he ro.sneakUp Toca enter he ro.moveDown Toca enter he r…" at bounding box center [362, 127] width 125 height 83
type textarea "hero.moveRight(1)"
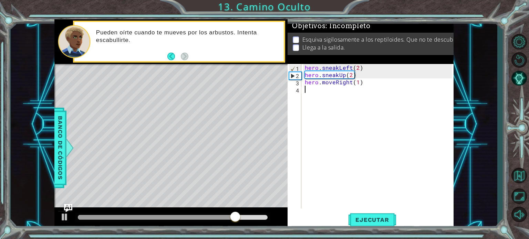
click at [316, 92] on div "hero . sneakLeft ( 2 ) hero . sneakUp ( 2 ) hero . moveRight ( 1 )" at bounding box center [379, 143] width 152 height 159
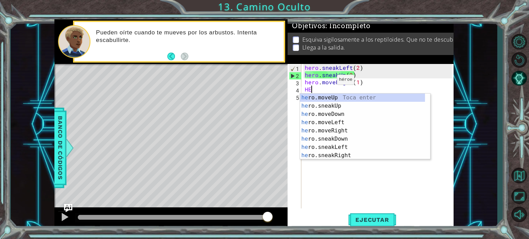
type textarea "H"
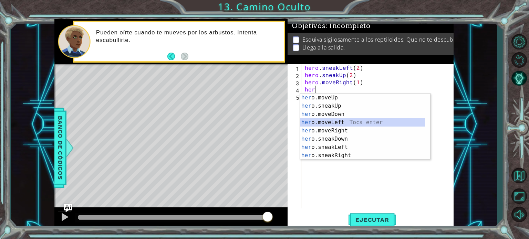
click at [335, 119] on div "her o.moveUp Toca enter her o.sneakUp Toca enter her o.moveDown Toca enter her …" at bounding box center [362, 135] width 125 height 83
type textarea "hero.moveLeft(1)"
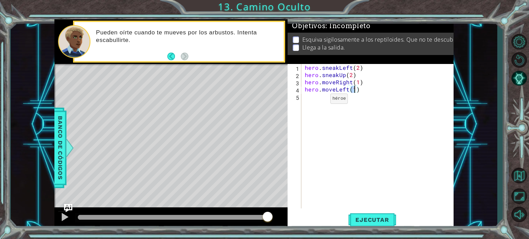
click at [317, 100] on div "hero . sneakLeft ( 2 ) hero . sneakUp ( 2 ) hero . moveRight ( 1 ) hero . moveL…" at bounding box center [379, 143] width 152 height 159
click at [368, 216] on button "Ejecutar" at bounding box center [371, 220] width 47 height 17
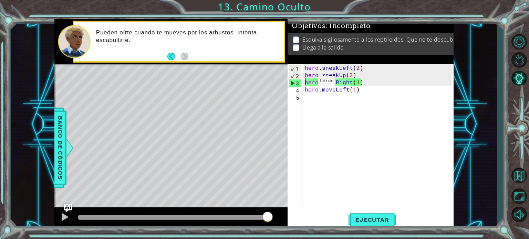
click at [306, 83] on div "hero . sneakLeft ( 2 ) hero . sneakUp ( 2 ) hero . moveRight ( 1 ) hero . moveL…" at bounding box center [379, 143] width 152 height 159
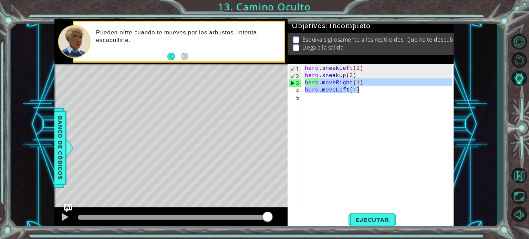
drag, startPoint x: 319, startPoint y: 84, endPoint x: 363, endPoint y: 93, distance: 44.3
click at [363, 93] on div "hero . sneakLeft ( 2 ) hero . sneakUp ( 2 ) hero . moveRight ( 1 ) hero . moveL…" at bounding box center [379, 143] width 152 height 159
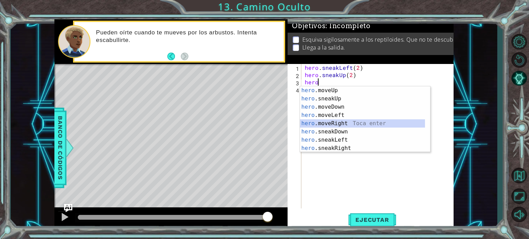
click at [347, 122] on div "hero .moveUp Toca enter hero .sneakUp Toca enter hero .moveDown Toca enter hero…" at bounding box center [362, 127] width 125 height 83
type textarea "hero.moveRight(1)"
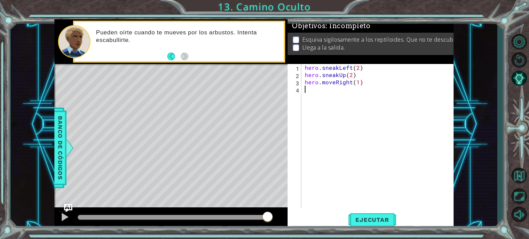
click at [335, 96] on div "hero . sneakLeft ( 2 ) hero . sneakUp ( 2 ) hero . moveRight ( 1 )" at bounding box center [379, 143] width 152 height 159
drag, startPoint x: 335, startPoint y: 82, endPoint x: 324, endPoint y: 82, distance: 10.7
click at [324, 82] on div "hero . sneakLeft ( 2 ) hero . sneakUp ( 2 ) hero . moveRight ( 1 )" at bounding box center [379, 143] width 152 height 159
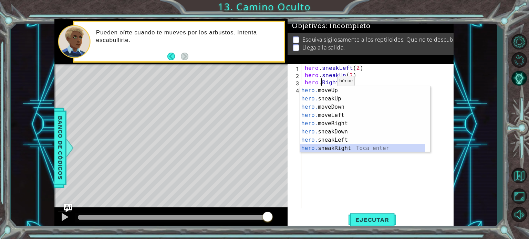
click at [340, 146] on div "hero. moveUp Toca enter hero. sneakUp Toca enter hero. moveDown Toca enter hero…" at bounding box center [362, 127] width 125 height 83
type textarea "hero.sneakRight(1)(1)"
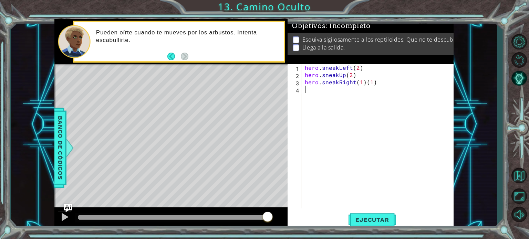
click at [355, 191] on div "hero . sneakLeft ( 2 ) hero . sneakUp ( 2 ) hero . sneakRight ( 1 ) ( 1 )" at bounding box center [379, 143] width 152 height 159
click at [377, 85] on div "hero . sneakLeft ( 2 ) hero . sneakUp ( 2 ) hero . sneakRight ( 1 ) ( 1 )" at bounding box center [379, 143] width 152 height 159
type textarea "hero.sneakRight(1)"
click at [363, 224] on button "Ejecutar" at bounding box center [371, 220] width 47 height 17
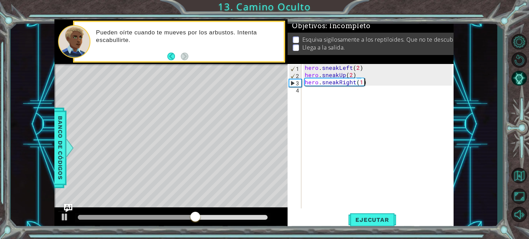
click at [318, 91] on div "hero . sneakLeft ( 2 ) hero . sneakUp ( 2 ) hero . sneakRight ( 1 )" at bounding box center [379, 143] width 152 height 159
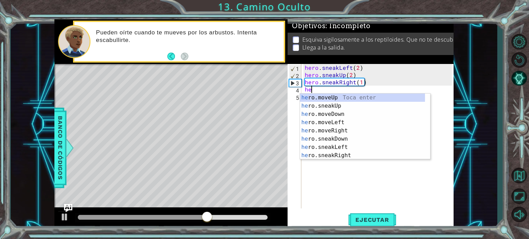
scroll to position [0, 0]
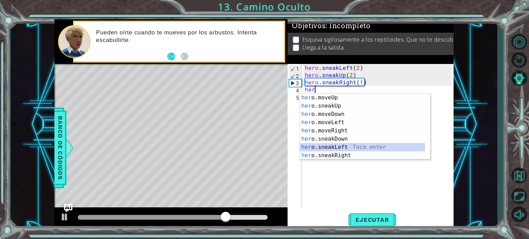
click at [340, 151] on div "her o.moveUp Toca enter her o.sneakUp Toca enter her o.moveDown Toca enter her …" at bounding box center [362, 135] width 125 height 83
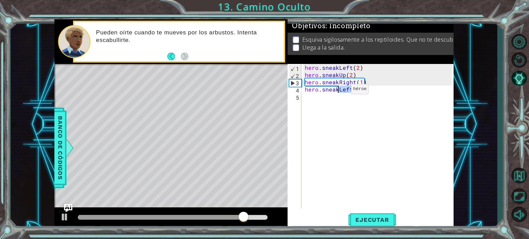
drag, startPoint x: 351, startPoint y: 88, endPoint x: 338, endPoint y: 91, distance: 12.9
click at [338, 91] on div "hero . sneakLeft ( 2 ) hero . sneakUp ( 2 ) hero . sneakRight ( 1 ) hero . snea…" at bounding box center [379, 143] width 152 height 159
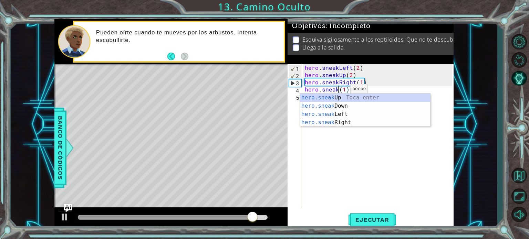
scroll to position [0, 2]
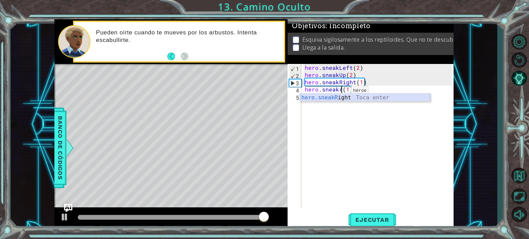
click at [338, 96] on div "hero.sneakR ight Toca enter" at bounding box center [365, 106] width 130 height 25
type textarea "hero.sneakRight(1)(1)"
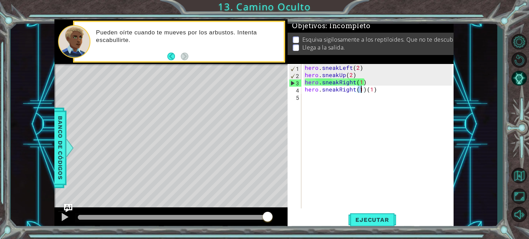
click at [370, 204] on div "hero . sneakLeft ( 2 ) hero . sneakUp ( 2 ) hero . sneakRight ( 1 ) hero . snea…" at bounding box center [379, 143] width 152 height 159
click at [371, 223] on span "Ejecutar" at bounding box center [371, 220] width 47 height 7
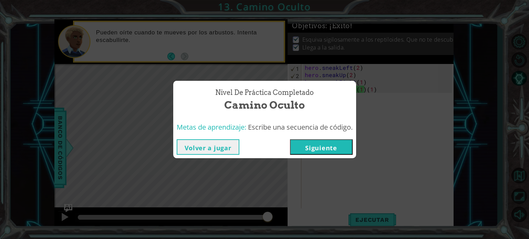
click at [328, 148] on button "Siguiente" at bounding box center [321, 146] width 63 height 15
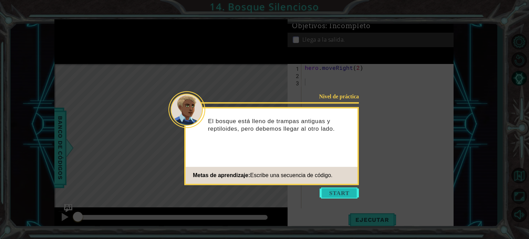
click at [335, 193] on button "Start" at bounding box center [338, 193] width 39 height 11
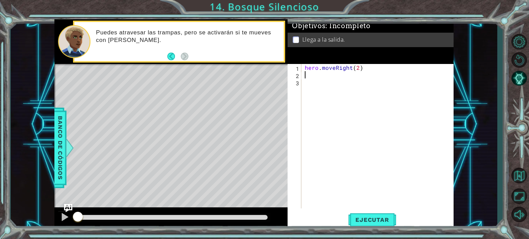
click at [314, 75] on div "hero . moveRight ( 2 )" at bounding box center [379, 143] width 152 height 159
click at [362, 220] on span "Ejecutar" at bounding box center [371, 220] width 47 height 7
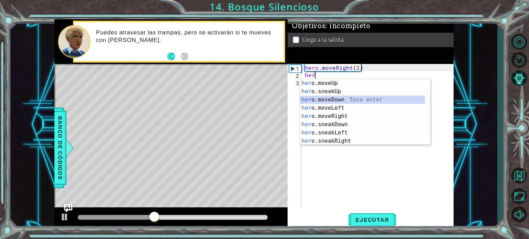
click at [336, 99] on div "her o.moveUp Toca enter her o.sneakUp Toca enter her o.moveDown Toca enter her …" at bounding box center [362, 120] width 125 height 83
type textarea "hero.moveDown(1)"
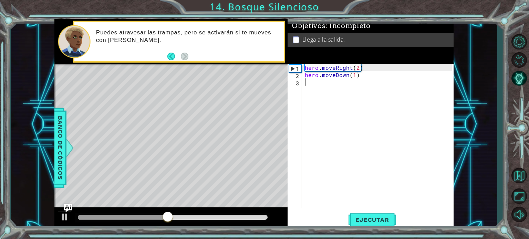
click at [315, 86] on div "hero . moveRight ( 2 ) hero . moveDown ( 1 )" at bounding box center [379, 143] width 152 height 159
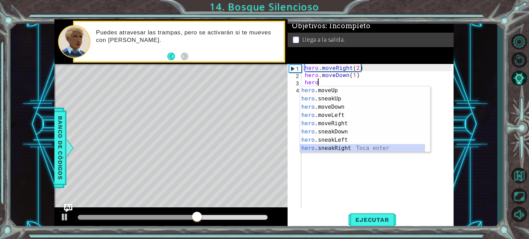
click at [332, 146] on div "hero .moveUp Toca enter hero .sneakUp Toca enter hero .moveDown Toca enter hero…" at bounding box center [362, 127] width 125 height 83
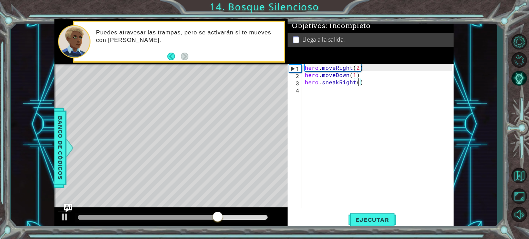
type textarea "hero.sneakRight(2)"
click at [336, 172] on div "hero . moveRight ( 2 ) hero . moveDown ( 1 ) hero . sneakRight ( 2 )" at bounding box center [379, 143] width 152 height 159
click at [356, 217] on span "Ejecutar" at bounding box center [371, 220] width 47 height 7
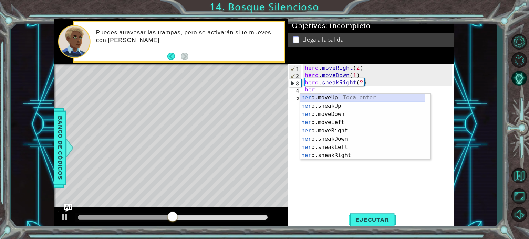
click at [319, 98] on div "her o.moveUp Toca enter her o.sneakUp Toca enter her o.moveDown Toca enter her …" at bounding box center [362, 135] width 125 height 83
type textarea "hero.moveUp(1)"
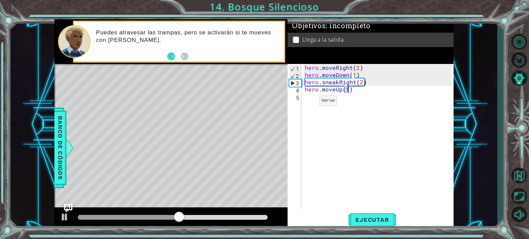
click at [307, 102] on div "hero . moveRight ( 2 ) hero . moveDown ( 1 ) hero . sneakRight ( 2 ) hero . mov…" at bounding box center [379, 143] width 152 height 159
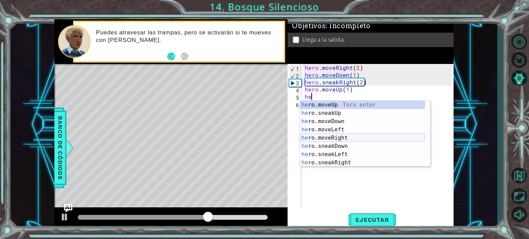
click at [329, 137] on div "he ro.moveUp Toca enter he ro.sneakUp Toca enter he ro.moveDown Toca enter he r…" at bounding box center [362, 142] width 125 height 83
type textarea "hero.moveRight(1)"
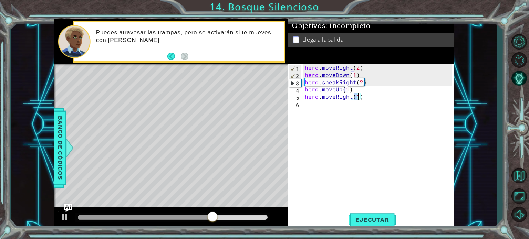
click at [337, 152] on div "hero . moveRight ( 2 ) hero . moveDown ( 1 ) hero . sneakRight ( 2 ) hero . mov…" at bounding box center [379, 143] width 152 height 159
click at [361, 217] on span "Ejecutar" at bounding box center [371, 220] width 47 height 7
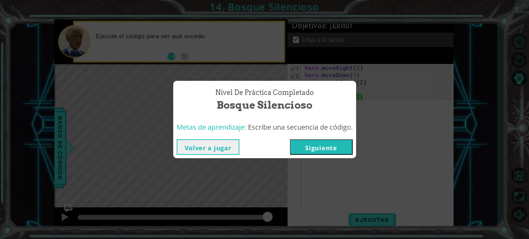
click at [307, 141] on button "Siguiente" at bounding box center [321, 146] width 63 height 15
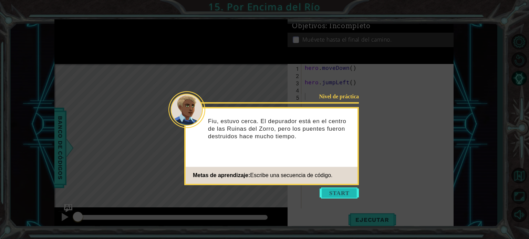
click at [332, 192] on button "Start" at bounding box center [338, 193] width 39 height 11
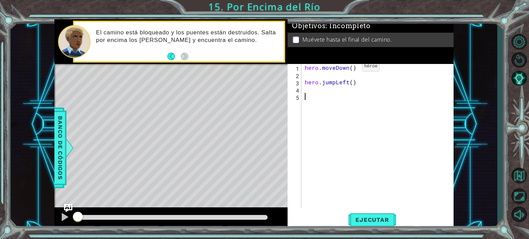
click at [350, 68] on div "hero . moveDown ( ) hero . jumpLeft ( )" at bounding box center [379, 143] width 152 height 159
click at [305, 82] on div "hero . moveDown ( 1 ) hero . jumpLeft ( )" at bounding box center [379, 143] width 152 height 159
type textarea "hero.jumpLeft()"
click at [308, 89] on div "hero . moveDown ( 1 ) hero . jumpLeft ( )" at bounding box center [379, 143] width 152 height 159
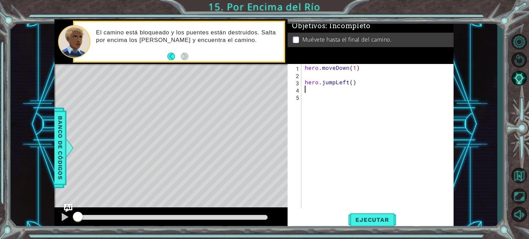
scroll to position [0, 0]
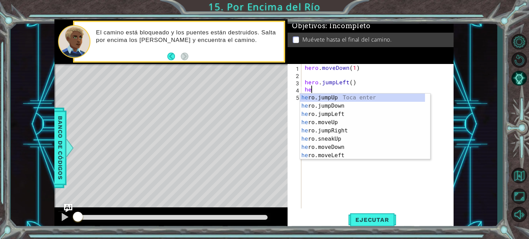
type textarea "her"
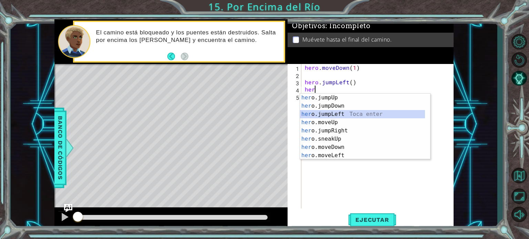
click at [322, 115] on div "her o.jumpUp Toca enter her o.jumpDown Toca enter her o.jumpLeft Toca enter her…" at bounding box center [362, 135] width 125 height 83
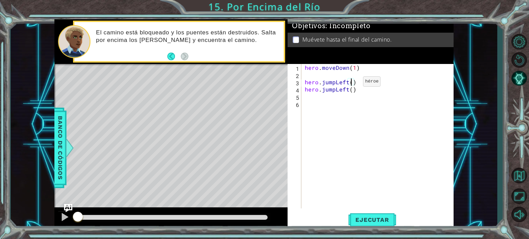
click at [351, 83] on div "hero . moveDown ( 1 ) hero . jumpLeft ( ) hero . jumpLeft ( )" at bounding box center [379, 143] width 152 height 159
type textarea "hero.jumpLeft(1)"
click at [332, 77] on div "hero . moveDown ( 1 ) hero . jumpLeft ( 1 ) hero . jumpLeft ( )" at bounding box center [379, 143] width 152 height 159
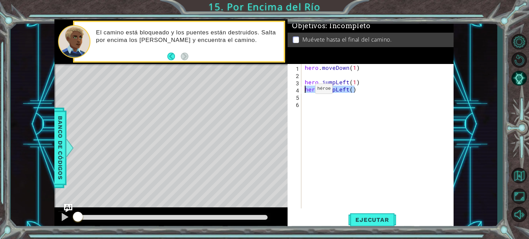
drag, startPoint x: 354, startPoint y: 90, endPoint x: 303, endPoint y: 90, distance: 50.9
click at [303, 90] on div "1 2 3 4 5 6 hero . moveDown ( 1 ) hero . jumpLeft ( 1 ) hero . jumpLeft ( ) ההה…" at bounding box center [369, 136] width 164 height 145
type textarea "hero.jumpLeft()"
click at [305, 83] on div "hero . moveDown ( 1 ) hero . jumpLeft ( 1 )" at bounding box center [379, 143] width 152 height 159
type textarea "hero.jumpLeft(1)"
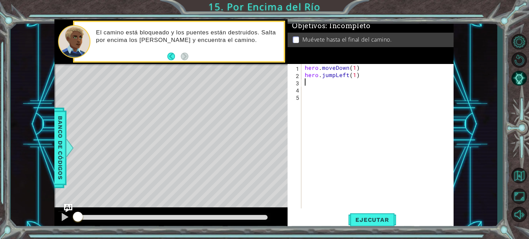
click at [306, 84] on div "hero . moveDown ( 1 ) hero . jumpLeft ( 1 )" at bounding box center [379, 143] width 152 height 159
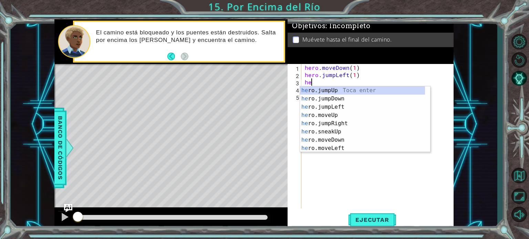
type textarea "her"
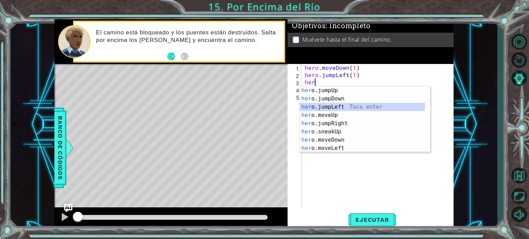
click at [333, 106] on div "her o.jumpUp Toca enter her o.jumpDown Toca enter her o.jumpLeft Toca enter her…" at bounding box center [362, 127] width 125 height 83
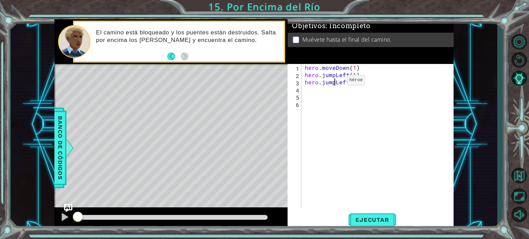
click at [335, 82] on div "hero . moveDown ( 1 ) hero . jumpLeft ( 1 ) hero . jumpLeft ( )" at bounding box center [379, 143] width 152 height 159
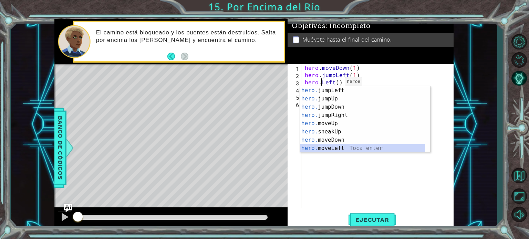
click at [330, 147] on div "hero. jumpLeft Toca enter hero. jumpUp Toca enter hero. jumpDown Toca enter her…" at bounding box center [362, 127] width 125 height 83
type textarea "hero.moveLeft(1)"
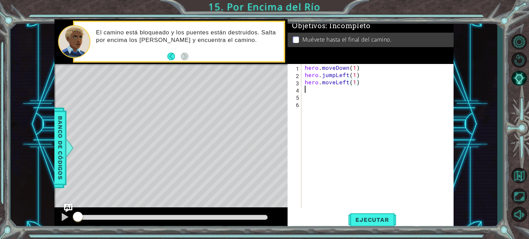
click at [358, 89] on div "hero . moveDown ( 1 ) hero . jumpLeft ( 1 ) hero . moveLeft ( 1 )" at bounding box center [379, 143] width 152 height 159
click at [354, 220] on span "Ejecutar" at bounding box center [371, 220] width 47 height 7
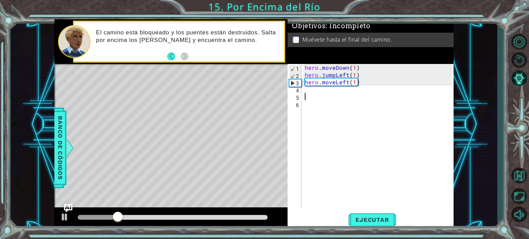
click at [310, 95] on div "hero . moveDown ( 1 ) hero . jumpLeft ( 1 ) hero . moveLeft ( 1 )" at bounding box center [379, 143] width 152 height 159
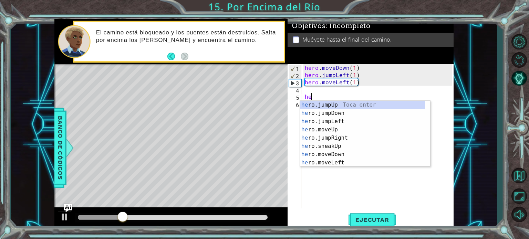
type textarea "her"
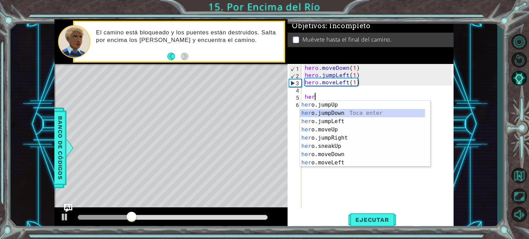
click at [330, 112] on div "her o.jumpUp Toca enter her o.jumpDown Toca enter her o.jumpLeft Toca enter her…" at bounding box center [362, 142] width 125 height 83
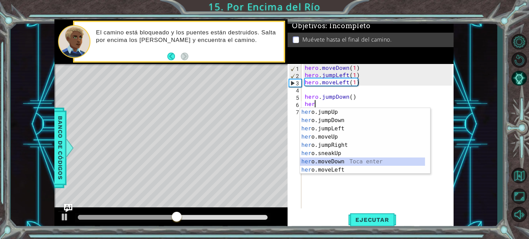
click at [322, 159] on div "her o.jumpUp Toca enter her o.jumpDown Toca enter her o.jumpLeft Toca enter her…" at bounding box center [362, 149] width 125 height 83
type textarea "hero.moveDown(1)"
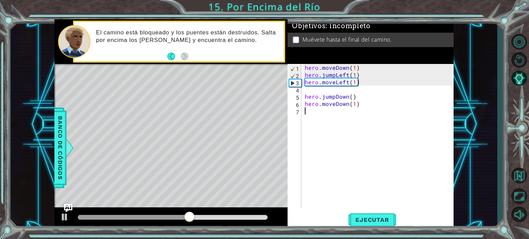
click at [313, 109] on div "hero . moveDown ( 1 ) hero . jumpLeft ( 1 ) hero . moveLeft ( 1 ) hero . jumpDo…" at bounding box center [379, 143] width 152 height 159
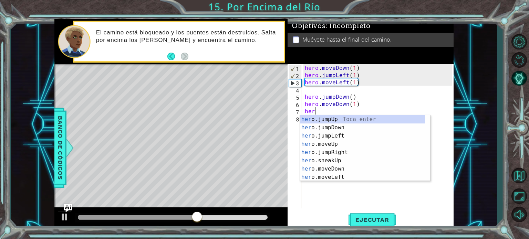
type textarea "her"
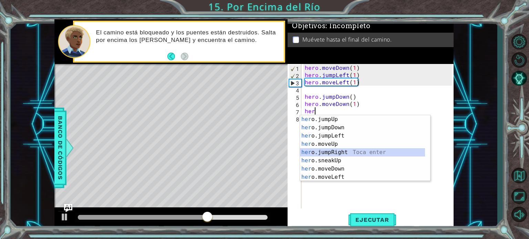
click at [329, 150] on div "her o.jumpUp Toca enter her o.jumpDown Toca enter her o.jumpLeft Toca enter her…" at bounding box center [362, 156] width 125 height 83
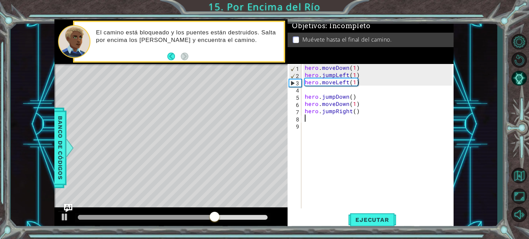
click at [314, 119] on div "hero . moveDown ( 1 ) hero . jumpLeft ( 1 ) hero . moveLeft ( 1 ) hero . jumpDo…" at bounding box center [379, 143] width 152 height 159
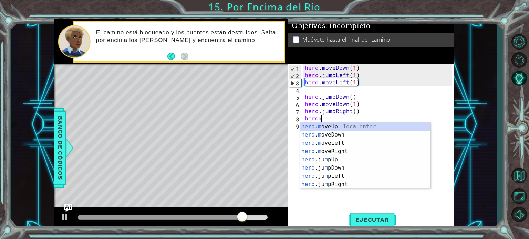
scroll to position [0, 1]
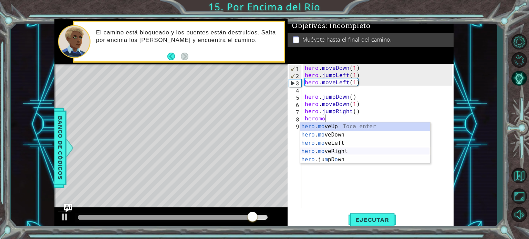
click at [341, 151] on div "hero . mo veUp Toca enter hero . mo veDown Toca enter hero . mo veLeft Toca ent…" at bounding box center [365, 152] width 130 height 58
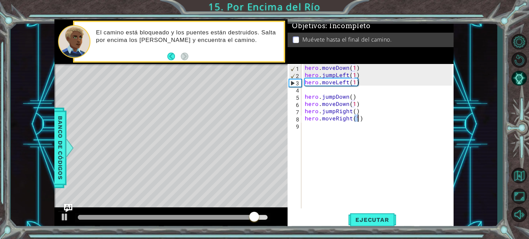
type textarea "hero.moveRight(1)"
click at [346, 159] on div "hero . moveDown ( 1 ) hero . jumpLeft ( 1 ) hero . moveLeft ( 1 ) hero . jumpDo…" at bounding box center [379, 143] width 152 height 159
click at [302, 94] on div "1 2 3 4 5 6 7 8 9 hero . moveDown ( 1 ) hero . jumpLeft ( 1 ) hero . moveLeft (…" at bounding box center [369, 136] width 164 height 145
click at [305, 95] on div "hero . moveDown ( 1 ) hero . jumpLeft ( 1 ) hero . moveLeft ( 1 ) hero . jumpDo…" at bounding box center [379, 143] width 152 height 159
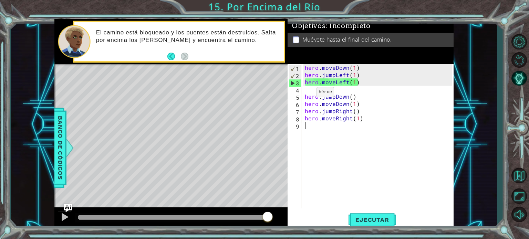
type textarea "hero.jumpDown()"
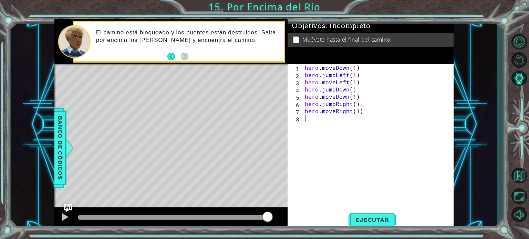
click at [322, 146] on div "hero . moveDown ( 1 ) hero . jumpLeft ( 1 ) hero . moveLeft ( 1 ) hero . jumpDo…" at bounding box center [379, 143] width 152 height 159
click at [375, 225] on button "Ejecutar" at bounding box center [371, 220] width 47 height 17
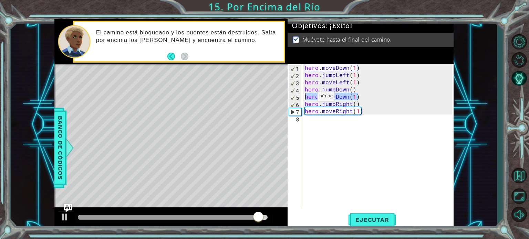
drag, startPoint x: 359, startPoint y: 96, endPoint x: 305, endPoint y: 98, distance: 54.1
click at [305, 98] on div "hero . moveDown ( 1 ) hero . jumpLeft ( 1 ) hero . moveLeft ( 1 ) hero . jumpDo…" at bounding box center [379, 143] width 152 height 159
type textarea "hero.moveDown(1)"
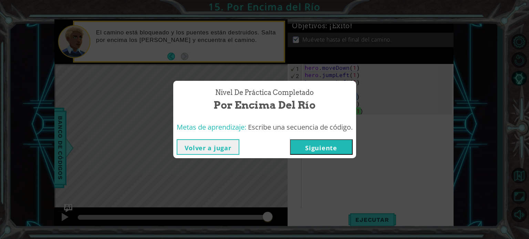
click at [229, 142] on button "Volver a jugar" at bounding box center [208, 146] width 63 height 15
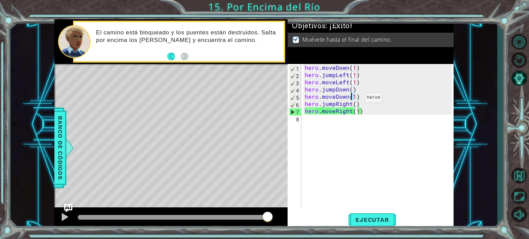
click at [352, 99] on div "hero . moveDown ( 1 ) hero . jumpLeft ( 1 ) hero . moveLeft ( 1 ) hero . jumpDo…" at bounding box center [379, 143] width 152 height 159
drag, startPoint x: 359, startPoint y: 98, endPoint x: 306, endPoint y: 97, distance: 53.4
click at [306, 97] on div "hero . moveDown ( 1 ) hero . jumpLeft ( 1 ) hero . moveLeft ( 1 ) hero . jumpDo…" at bounding box center [379, 143] width 152 height 159
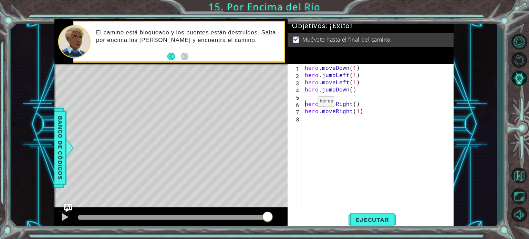
click at [306, 103] on div "hero . moveDown ( 1 ) hero . jumpLeft ( 1 ) hero . moveLeft ( 1 ) hero . jumpDo…" at bounding box center [379, 143] width 152 height 159
type textarea "hero.jumpRight()"
click at [326, 132] on div "hero . moveDown ( 1 ) hero . jumpLeft ( 1 ) hero . moveLeft ( 1 ) hero . jumpDo…" at bounding box center [379, 143] width 152 height 159
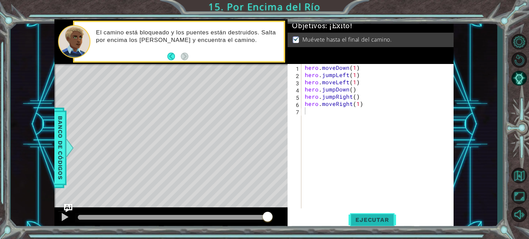
click at [358, 220] on span "Ejecutar" at bounding box center [371, 220] width 47 height 7
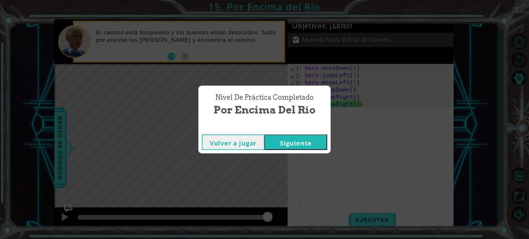
click at [310, 136] on button "Siguiente" at bounding box center [295, 142] width 63 height 15
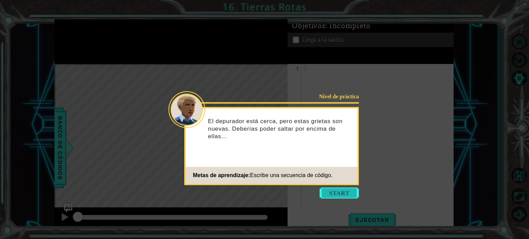
click at [336, 190] on button "Start" at bounding box center [338, 193] width 39 height 11
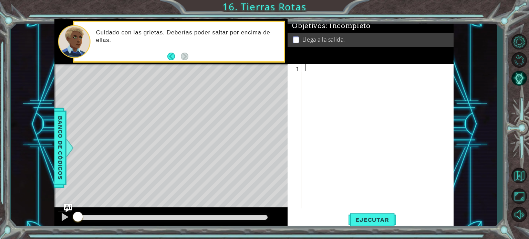
click at [308, 67] on div at bounding box center [379, 143] width 152 height 159
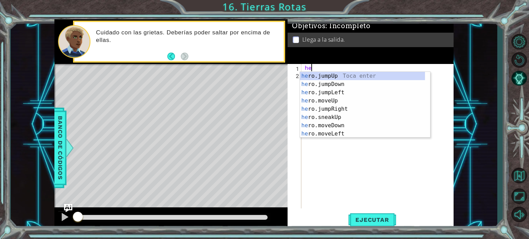
type textarea "her"
click at [334, 75] on div "her o.jumpUp Toca enter her o.jumpDown Toca enter her o.jumpLeft Toca enter her…" at bounding box center [362, 113] width 125 height 83
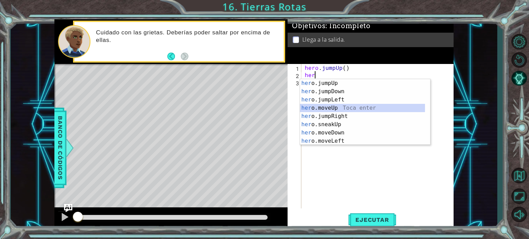
click at [331, 106] on div "her o.jumpUp Toca enter her o.jumpDown Toca enter her o.jumpLeft Toca enter her…" at bounding box center [362, 120] width 125 height 83
type textarea "hero.moveUp(1)"
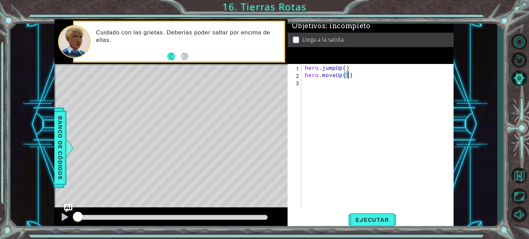
scroll to position [0, 2]
click at [313, 86] on div "hero . jumpUp ( ) hero . moveUp ( 1 )" at bounding box center [379, 143] width 152 height 159
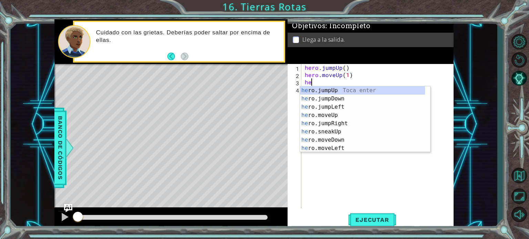
type textarea "her"
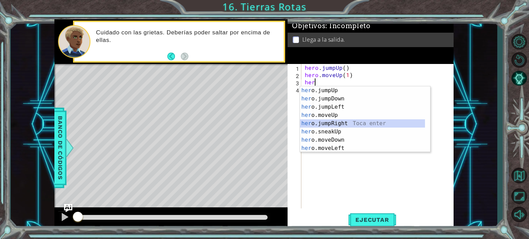
click at [339, 123] on div "her o.jumpUp Toca enter her o.jumpDown Toca enter her o.jumpLeft Toca enter her…" at bounding box center [362, 127] width 125 height 83
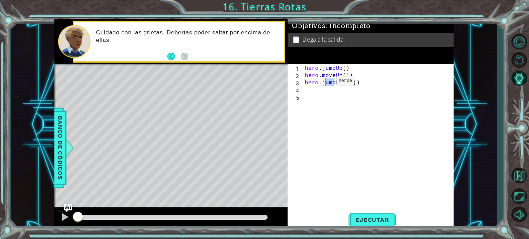
drag, startPoint x: 335, startPoint y: 82, endPoint x: 322, endPoint y: 82, distance: 12.4
click at [322, 82] on div "hero . jumpUp ( ) hero . moveUp ( 1 ) hero . jumpRight ( )" at bounding box center [379, 143] width 152 height 159
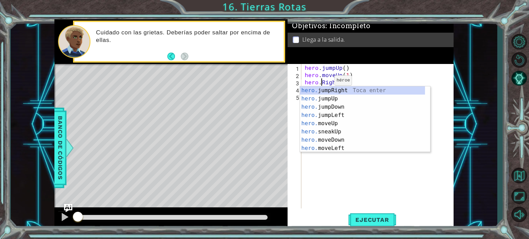
scroll to position [0, 1]
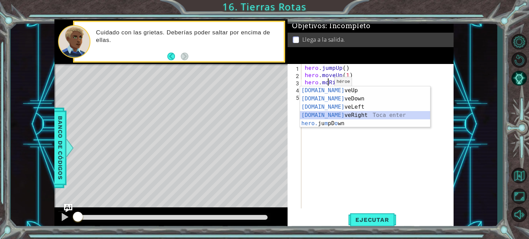
click at [329, 117] on div "[DOMAIN_NAME] veUp Toca enter [DOMAIN_NAME] veDown Toca enter [DOMAIN_NAME] veL…" at bounding box center [365, 115] width 130 height 58
type textarea "hero.moveRight(1)"
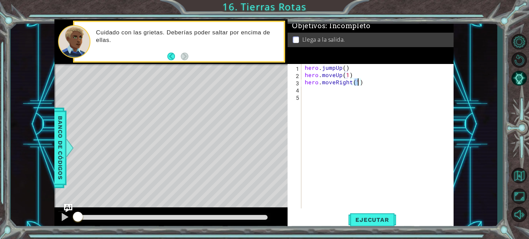
click at [316, 95] on div "hero . jumpUp ( ) hero . moveUp ( 1 ) hero . moveRight ( 1 )" at bounding box center [379, 143] width 152 height 159
click at [315, 93] on div "hero . jumpUp ( ) hero . moveUp ( 1 ) hero . moveRight ( 1 )" at bounding box center [379, 143] width 152 height 159
click at [314, 89] on div "hero . jumpUp ( ) hero . moveUp ( 1 ) hero . moveRight ( 1 )" at bounding box center [379, 143] width 152 height 159
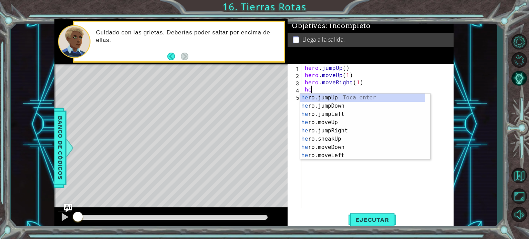
type textarea "her"
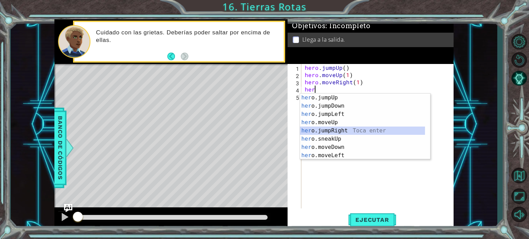
click at [334, 129] on div "her o.jumpUp Toca enter her o.jumpDown Toca enter her o.jumpLeft Toca enter her…" at bounding box center [362, 135] width 125 height 83
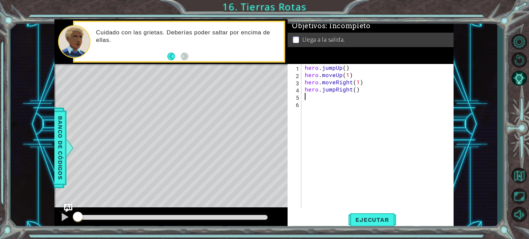
click at [331, 128] on div "hero . jumpUp ( ) hero . moveUp ( 1 ) hero . moveRight ( 1 ) hero . jumpRight (…" at bounding box center [379, 143] width 152 height 159
click at [362, 217] on span "Ejecutar" at bounding box center [371, 220] width 47 height 7
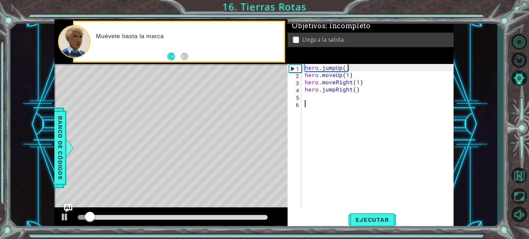
click at [308, 99] on div "hero . jumpUp ( ) hero . moveUp ( 1 ) hero . moveRight ( 1 ) hero . jumpRight (…" at bounding box center [379, 143] width 152 height 159
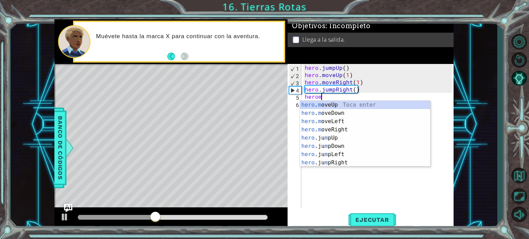
scroll to position [0, 0]
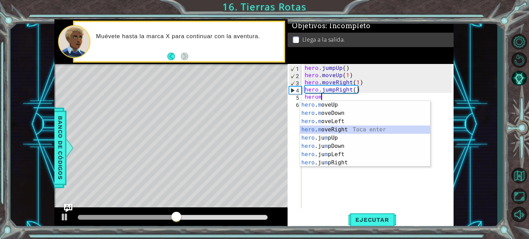
click at [333, 128] on div "hero . m oveUp Toca enter hero . m oveDown Toca enter hero . m oveLeft Toca ent…" at bounding box center [365, 142] width 130 height 83
type textarea "hero.moveRight(1)"
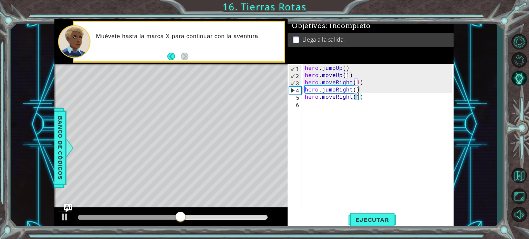
click at [342, 128] on div "hero . jumpUp ( ) hero . moveUp ( 1 ) hero . moveRight ( 1 ) hero . jumpRight (…" at bounding box center [379, 143] width 152 height 159
click at [366, 221] on span "Ejecutar" at bounding box center [371, 220] width 47 height 7
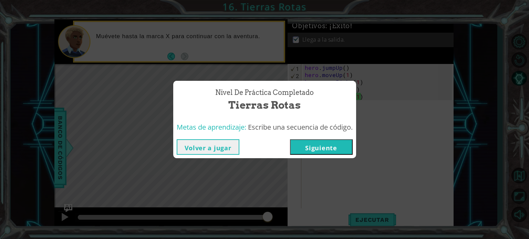
click at [313, 149] on button "Siguiente" at bounding box center [321, 146] width 63 height 15
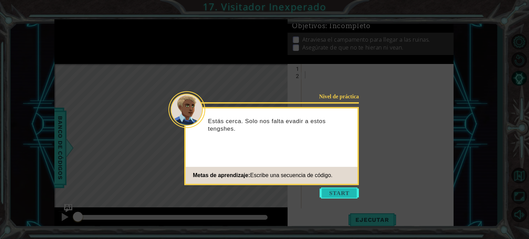
click at [338, 192] on button "Start" at bounding box center [338, 193] width 39 height 11
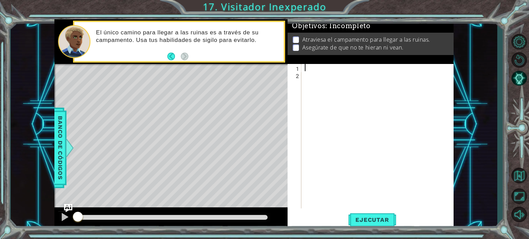
click at [315, 67] on div at bounding box center [379, 143] width 152 height 159
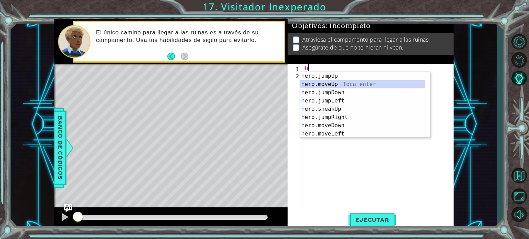
click at [326, 85] on div "h ero.jumpUp Toca enter h ero.moveUp Toca enter h ero.jumpDown Toca enter h ero…" at bounding box center [362, 113] width 125 height 83
type textarea "hero.moveUp(1)"
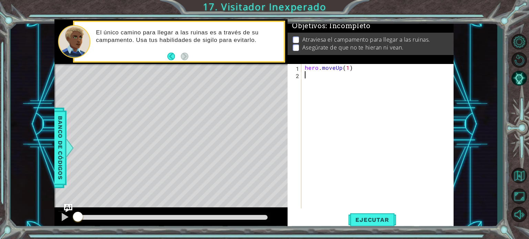
click at [306, 80] on div "hero . moveUp ( 1 )" at bounding box center [379, 143] width 152 height 159
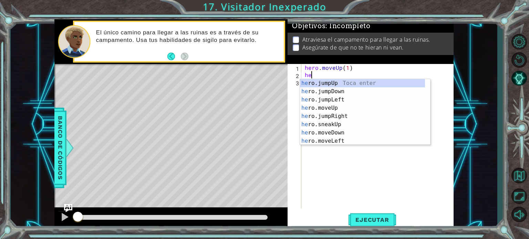
type textarea "her"
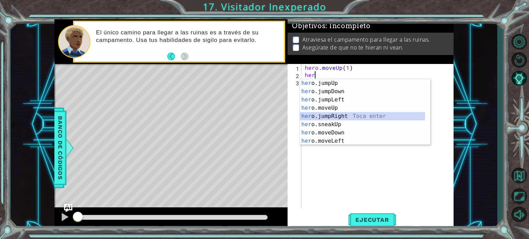
click at [334, 115] on div "her o.jumpUp Toca enter her o.jumpDown Toca enter her o.jumpLeft Toca enter her…" at bounding box center [362, 120] width 125 height 83
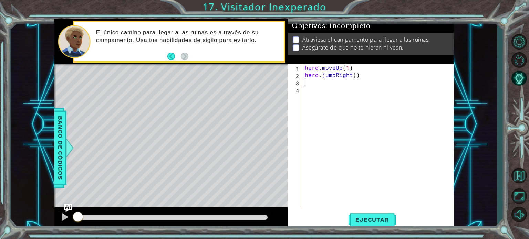
type textarea "he"
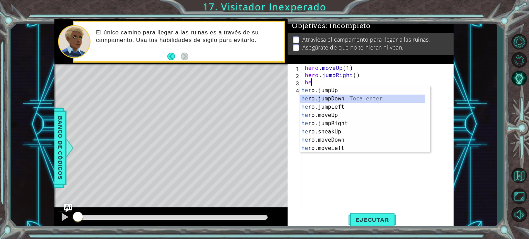
click at [330, 97] on div "he ro.jumpUp Toca enter he ro.jumpDown Toca enter he ro.jumpLeft Toca enter he …" at bounding box center [362, 127] width 125 height 83
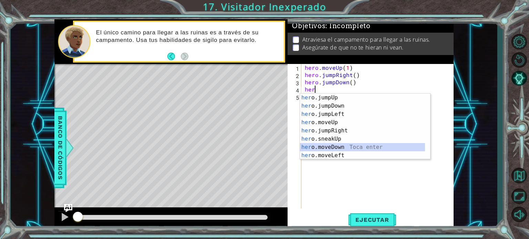
click at [330, 147] on div "her o.jumpUp Toca enter her o.jumpDown Toca enter her o.jumpLeft Toca enter her…" at bounding box center [362, 135] width 125 height 83
type textarea "hero.moveDown(1)"
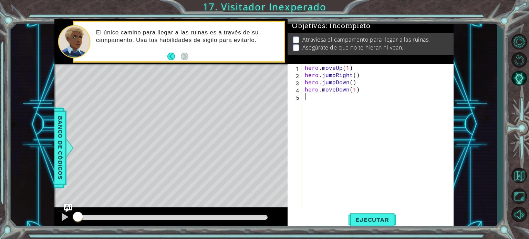
click at [330, 148] on div "hero . moveUp ( 1 ) hero . jumpRight ( ) hero . jumpDown ( ) hero . moveDown ( …" at bounding box center [379, 143] width 152 height 159
click at [367, 220] on span "Ejecutar" at bounding box center [371, 220] width 47 height 7
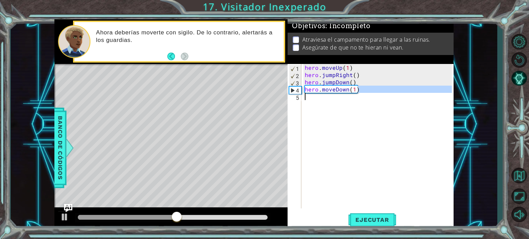
drag, startPoint x: 361, startPoint y: 91, endPoint x: 310, endPoint y: 97, distance: 51.4
click at [310, 97] on div "hero . moveUp ( 1 ) hero . jumpRight ( ) hero . jumpDown ( ) hero . moveDown ( …" at bounding box center [379, 143] width 152 height 159
click at [370, 89] on div "hero . moveUp ( 1 ) hero . jumpRight ( ) hero . jumpDown ( ) hero . moveDown ( …" at bounding box center [379, 143] width 152 height 159
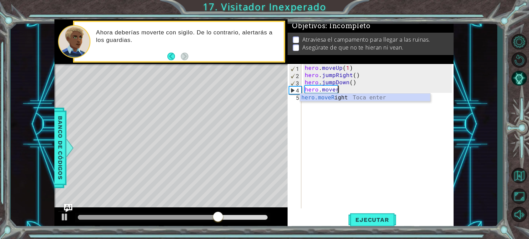
scroll to position [0, 1]
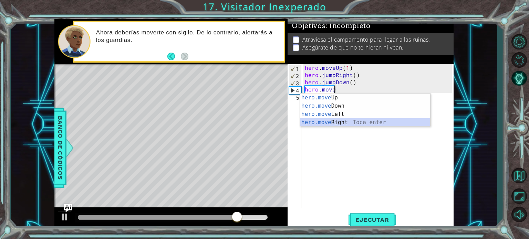
click at [338, 122] on div "hero.move Up Toca enter hero.move Down Toca enter hero.move Left Toca enter her…" at bounding box center [365, 119] width 130 height 50
type textarea "hero.moveRight(1)"
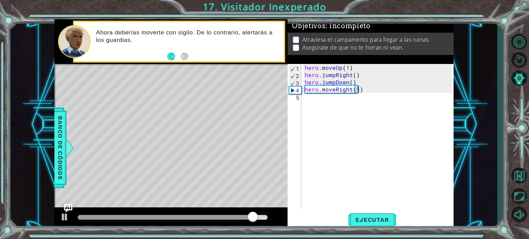
click at [315, 103] on div "hero . moveUp ( 1 ) hero . jumpRight ( ) hero . jumpDown ( ) hero . moveRight (…" at bounding box center [379, 143] width 152 height 159
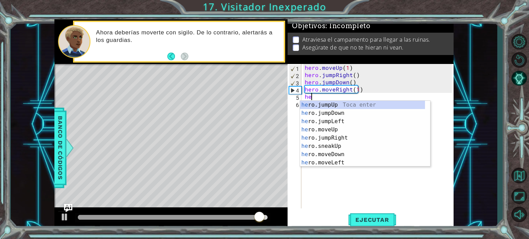
scroll to position [0, 0]
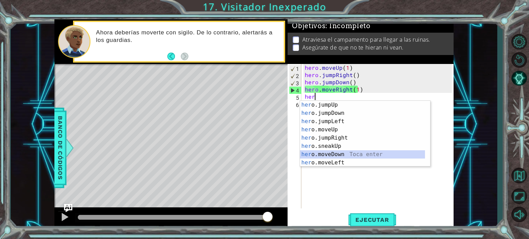
click at [330, 153] on div "her o.jumpUp Toca enter her o.jumpDown Toca enter her o.jumpLeft Toca enter her…" at bounding box center [362, 142] width 125 height 83
type textarea "hero.moveDown(1)"
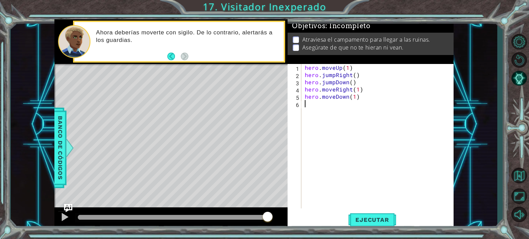
click at [311, 103] on div "hero . moveUp ( 1 ) hero . jumpRight ( ) hero . jumpDown ( ) hero . moveRight (…" at bounding box center [379, 143] width 152 height 159
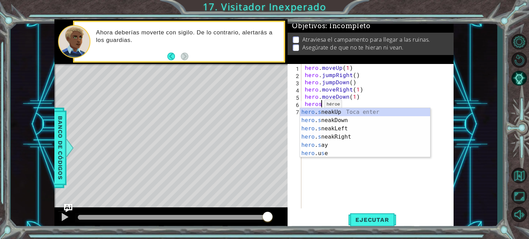
scroll to position [0, 1]
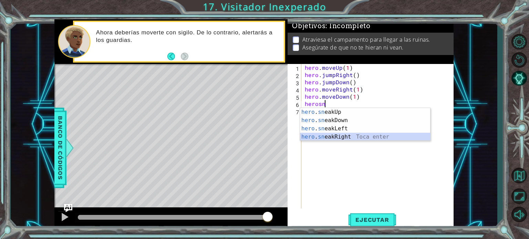
click at [338, 136] on div "hero . sn eakUp Toca enter hero . sn eakDown Toca enter hero . sn eakLeft Toca …" at bounding box center [365, 133] width 130 height 50
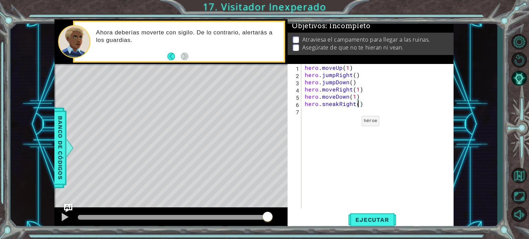
type textarea "hero.sneakRight(2)"
click at [353, 165] on div "hero . moveUp ( 1 ) hero . jumpRight ( ) hero . jumpDown ( ) hero . moveRight (…" at bounding box center [379, 143] width 152 height 159
click at [370, 222] on span "Ejecutar" at bounding box center [371, 220] width 47 height 7
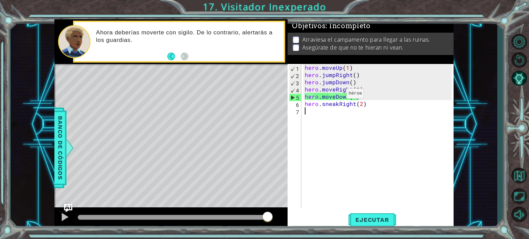
click at [334, 96] on div "hero . moveUp ( 1 ) hero . jumpRight ( ) hero . jumpDown ( ) hero . moveRight (…" at bounding box center [379, 143] width 152 height 159
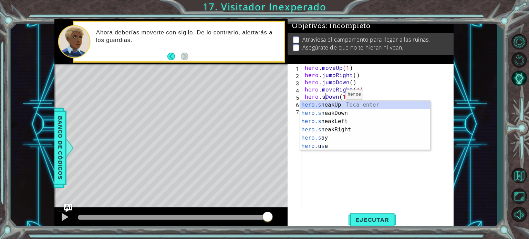
scroll to position [0, 1]
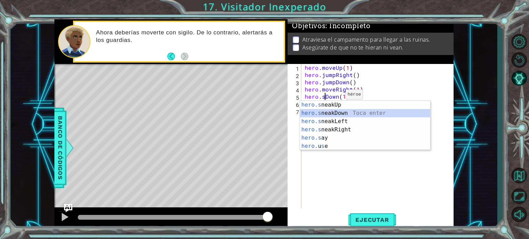
click at [341, 112] on div "hero.s neakUp Toca enter hero.s neakDown Toca enter hero.s neakLeft Toca enter …" at bounding box center [365, 134] width 130 height 66
type textarea "hero.sneakDown(1)(1)"
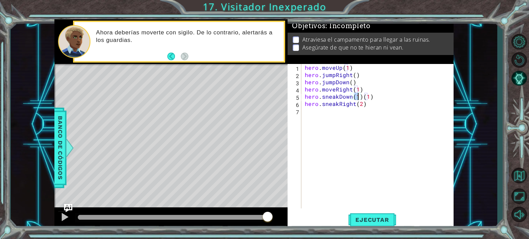
click at [347, 120] on div "hero . moveUp ( 1 ) hero . jumpRight ( ) hero . jumpDown ( ) hero . moveRight (…" at bounding box center [379, 143] width 152 height 159
click at [359, 97] on div "hero . moveUp ( 1 ) hero . jumpRight ( ) hero . jumpDown ( ) hero . moveRight (…" at bounding box center [379, 143] width 152 height 159
click at [359, 220] on span "Ejecutar" at bounding box center [371, 220] width 47 height 7
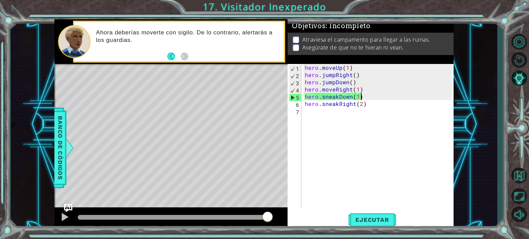
click at [370, 98] on div "hero . moveUp ( 1 ) hero . jumpRight ( ) hero . jumpDown ( ) hero . moveRight (…" at bounding box center [379, 143] width 152 height 159
click at [357, 97] on div "hero . moveUp ( 1 ) hero . jumpRight ( ) hero . jumpDown ( ) hero . moveRight (…" at bounding box center [379, 143] width 152 height 159
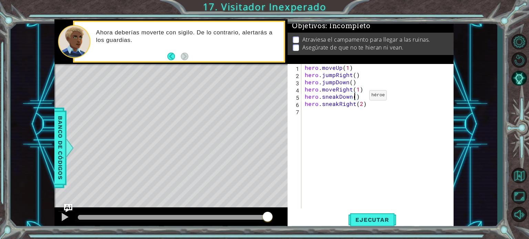
scroll to position [0, 3]
click at [377, 219] on span "Ejecutar" at bounding box center [371, 220] width 47 height 7
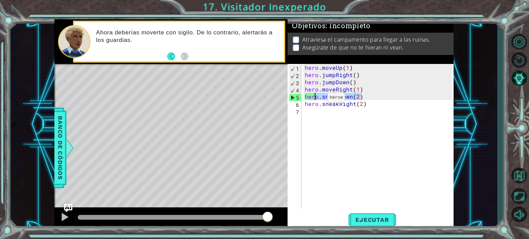
drag, startPoint x: 366, startPoint y: 98, endPoint x: 314, endPoint y: 99, distance: 52.3
click at [314, 99] on div "hero . moveUp ( 1 ) hero . jumpRight ( ) hero . jumpDown ( ) hero . moveRight (…" at bounding box center [379, 143] width 152 height 159
click at [300, 96] on div "5" at bounding box center [295, 97] width 12 height 7
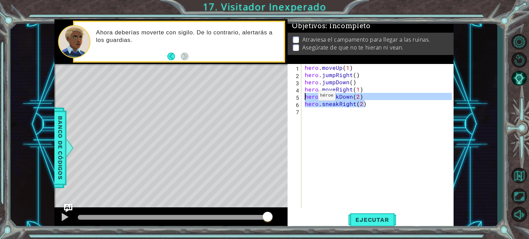
drag, startPoint x: 367, startPoint y: 103, endPoint x: 306, endPoint y: 97, distance: 61.1
click at [306, 97] on div "hero . moveUp ( 1 ) hero . jumpRight ( ) hero . jumpDown ( ) hero . moveRight (…" at bounding box center [379, 143] width 152 height 159
type textarea "hero.sneakDown(2) hero.sneakRight(2)"
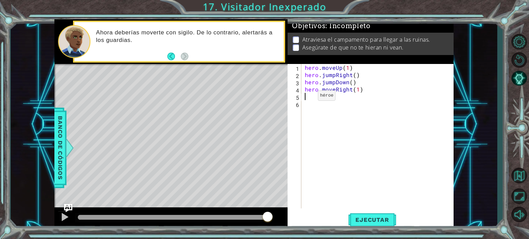
scroll to position [0, 0]
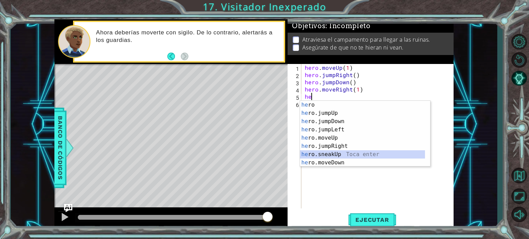
click at [329, 151] on div "he ro Toca enter he ro.jumpUp Toca enter he ro.jumpDown Toca enter he ro.jumpLe…" at bounding box center [362, 142] width 125 height 83
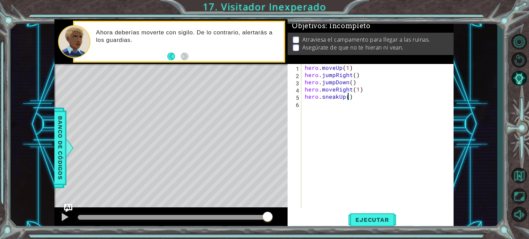
scroll to position [0, 3]
click at [362, 213] on button "Ejecutar" at bounding box center [371, 220] width 47 height 17
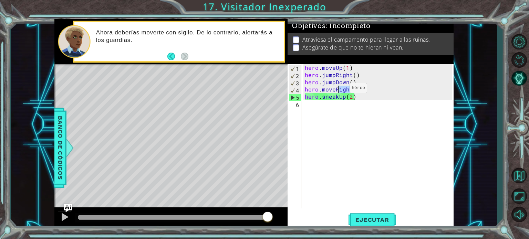
drag, startPoint x: 351, startPoint y: 89, endPoint x: 337, endPoint y: 89, distance: 13.4
click at [337, 89] on div "hero . moveUp ( 1 ) hero . jumpRight ( ) hero . jumpDown ( ) hero . moveRight (…" at bounding box center [379, 143] width 152 height 159
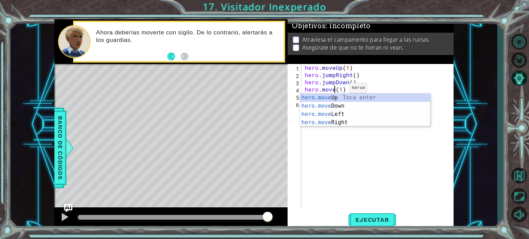
scroll to position [0, 2]
click at [343, 105] on div "hero.move Up Toca enter hero.move Down Toca enter hero.move Left Toca enter her…" at bounding box center [365, 119] width 130 height 50
type textarea "hero.moveDown(1)(1)"
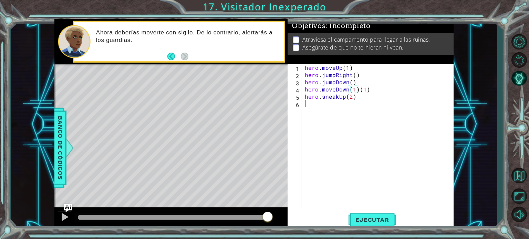
click at [351, 156] on div "hero . moveUp ( 1 ) hero . jumpRight ( ) hero . jumpDown ( ) hero . moveDown ( …" at bounding box center [379, 143] width 152 height 159
drag, startPoint x: 344, startPoint y: 97, endPoint x: 338, endPoint y: 96, distance: 6.3
click at [338, 96] on div "hero . moveUp ( 1 ) hero . jumpRight ( ) hero . jumpDown ( ) hero . moveDown ( …" at bounding box center [379, 143] width 152 height 159
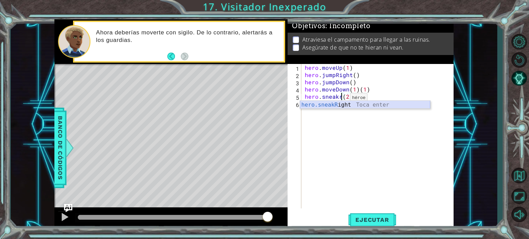
click at [341, 104] on div "hero.sneakR ight Toca enter" at bounding box center [365, 113] width 130 height 25
type textarea "hero.sneakRight(1)(2)"
click at [354, 158] on div "hero . moveUp ( 1 ) hero . jumpRight ( ) hero . jumpDown ( ) hero . moveDown ( …" at bounding box center [379, 143] width 152 height 159
click at [361, 99] on div "hero . moveUp ( 1 ) hero . jumpRight ( ) hero . jumpDown ( ) hero . moveDown ( …" at bounding box center [379, 143] width 152 height 159
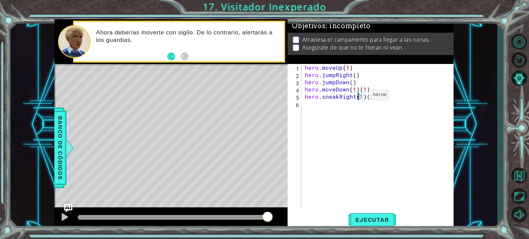
drag, startPoint x: 362, startPoint y: 99, endPoint x: 359, endPoint y: 96, distance: 3.9
click at [359, 96] on div "hero . moveUp ( 1 ) hero . jumpRight ( ) hero . jumpDown ( ) hero . moveDown ( …" at bounding box center [379, 143] width 152 height 159
click at [361, 96] on div "hero . moveUp ( 1 ) hero . jumpRight ( ) hero . jumpDown ( ) hero . moveDown ( …" at bounding box center [379, 143] width 152 height 159
click at [357, 91] on div "hero . moveUp ( 1 ) hero . jumpRight ( ) hero . jumpDown ( ) hero . moveDown ( …" at bounding box center [379, 143] width 152 height 159
type textarea "hero.moveDown(1)"
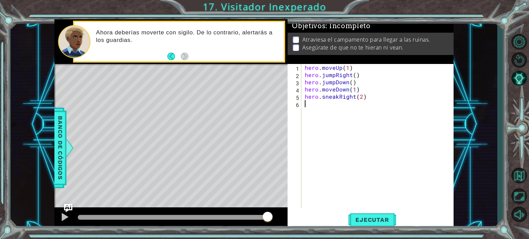
click at [365, 193] on div "hero . moveUp ( 1 ) hero . jumpRight ( ) hero . jumpDown ( ) hero . moveDown ( …" at bounding box center [379, 143] width 152 height 159
click at [370, 224] on button "Ejecutar" at bounding box center [371, 220] width 47 height 17
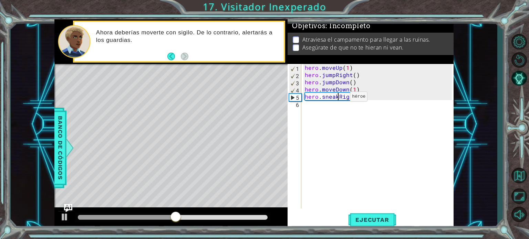
click at [338, 98] on div "hero . moveUp ( 1 ) hero . jumpRight ( ) hero . jumpDown ( ) hero . moveDown ( …" at bounding box center [379, 143] width 152 height 159
drag, startPoint x: 321, startPoint y: 89, endPoint x: 346, endPoint y: 87, distance: 25.6
click at [346, 87] on div "hero . moveUp ( 1 ) hero . jumpRight ( ) hero . jumpDown ( ) hero . moveDown ( …" at bounding box center [379, 143] width 152 height 159
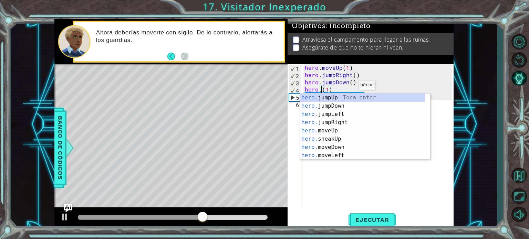
scroll to position [0, 1]
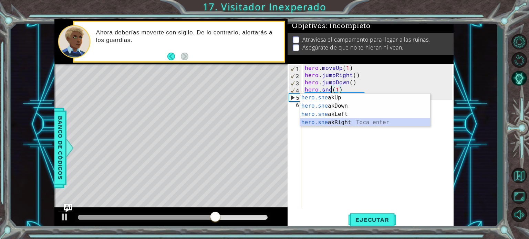
click at [344, 121] on div "hero.sne akUp Toca enter hero.sne akDown Toca enter hero.sne akLeft Toca enter …" at bounding box center [365, 119] width 130 height 50
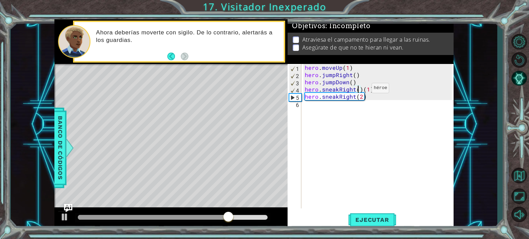
click at [360, 89] on div "hero . moveUp ( 1 ) hero . jumpRight ( ) hero . jumpDown ( ) hero . sneakRight …" at bounding box center [379, 143] width 152 height 159
type textarea "hero.sneakRight(1)"
click at [358, 106] on div "hero . moveUp ( 1 ) hero . jumpRight ( ) hero . jumpDown ( ) hero . sneakRight …" at bounding box center [379, 143] width 152 height 159
drag, startPoint x: 365, startPoint y: 98, endPoint x: 306, endPoint y: 98, distance: 59.2
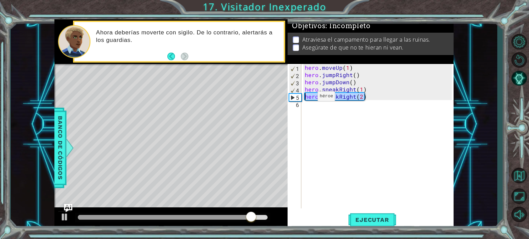
click at [306, 98] on div "hero . moveUp ( 1 ) hero . jumpRight ( ) hero . jumpDown ( ) hero . sneakRight …" at bounding box center [379, 143] width 152 height 159
type textarea "hero.sneakRight(2)"
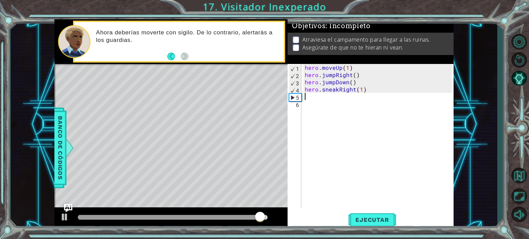
click at [324, 147] on div "hero . moveUp ( 1 ) hero . jumpRight ( ) hero . jumpDown ( ) hero . sneakRight …" at bounding box center [379, 143] width 152 height 159
click at [372, 225] on button "Ejecutar" at bounding box center [371, 220] width 47 height 17
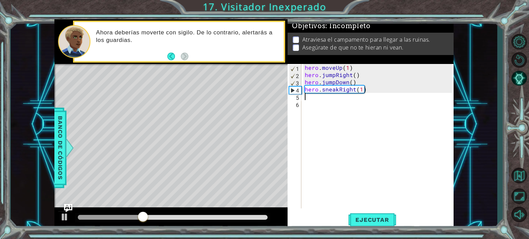
click at [311, 96] on div "hero . moveUp ( 1 ) hero . jumpRight ( ) hero . jumpDown ( ) hero . sneakRight …" at bounding box center [379, 143] width 152 height 159
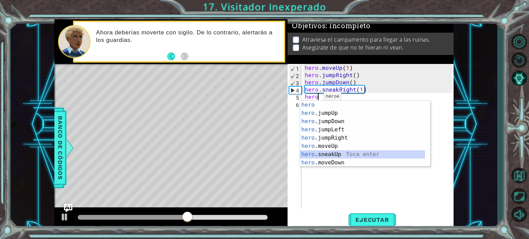
click at [324, 154] on div "hero Toca enter hero .jumpUp Toca enter hero .jumpDown Toca enter hero .jumpLef…" at bounding box center [362, 142] width 125 height 83
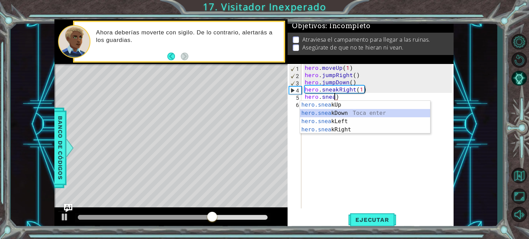
click at [340, 111] on div "hero.snea kUp Toca enter hero.snea kDown Toca enter hero.snea kLeft Toca enter …" at bounding box center [365, 126] width 130 height 50
type textarea "hero.sneakDown(1)"
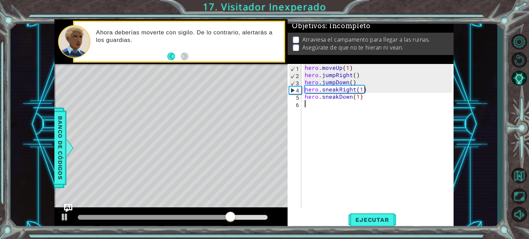
click at [337, 107] on div "hero . moveUp ( 1 ) hero . jumpRight ( ) hero . jumpDown ( ) hero . sneakRight …" at bounding box center [379, 143] width 152 height 159
click at [357, 221] on span "Ejecutar" at bounding box center [371, 220] width 47 height 7
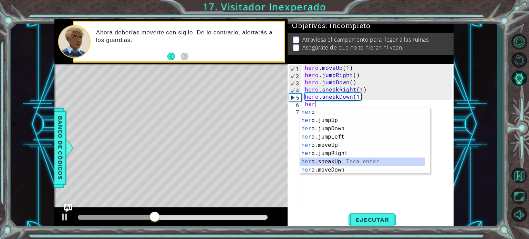
click at [325, 161] on div "her o Toca enter her o.jumpUp Toca enter her o.jumpDown Toca enter her o.jumpLe…" at bounding box center [362, 149] width 125 height 83
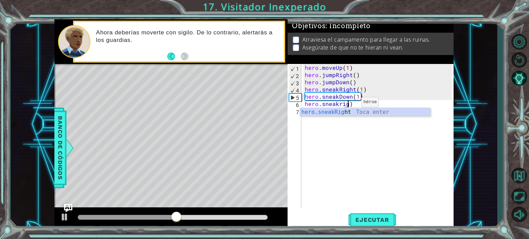
scroll to position [0, 2]
click at [350, 111] on div "hero.sneakRig ht Toca enter" at bounding box center [365, 120] width 130 height 25
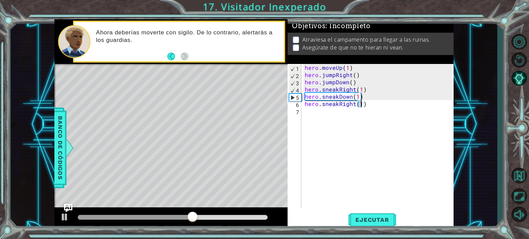
type textarea "hero.sneakRight(2)"
click at [356, 165] on div "hero . moveUp ( 1 ) hero . jumpRight ( ) hero . jumpDown ( ) hero . sneakRight …" at bounding box center [379, 143] width 152 height 159
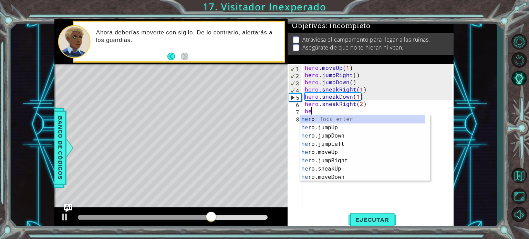
scroll to position [0, 0]
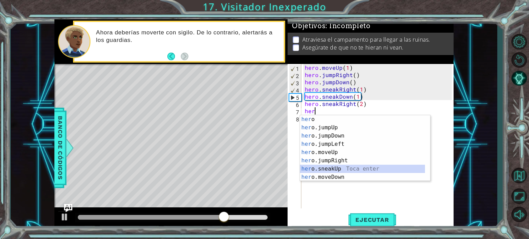
click at [329, 167] on div "her o Toca enter her o.jumpUp Toca enter her o.jumpDown Toca enter her o.jumpLe…" at bounding box center [362, 156] width 125 height 83
type textarea "hero.sneakUp(1)"
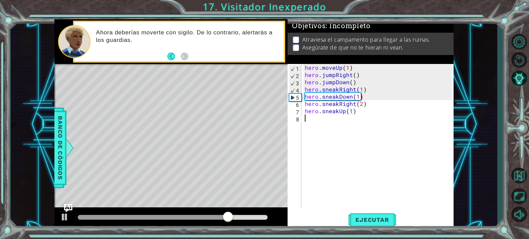
click at [332, 166] on div "hero . moveUp ( 1 ) hero . jumpRight ( ) hero . jumpDown ( ) hero . sneakRight …" at bounding box center [379, 143] width 152 height 159
click at [363, 220] on span "Ejecutar" at bounding box center [371, 220] width 47 height 7
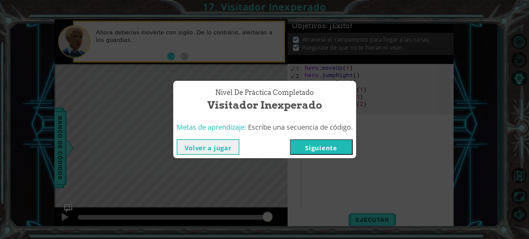
click at [337, 147] on button "Siguiente" at bounding box center [321, 146] width 63 height 15
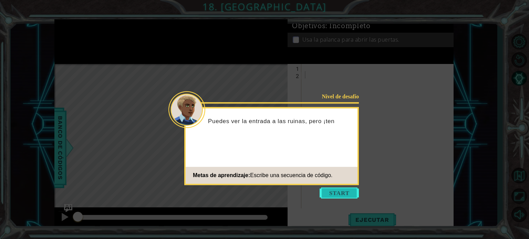
click at [330, 197] on button "Start" at bounding box center [338, 193] width 39 height 11
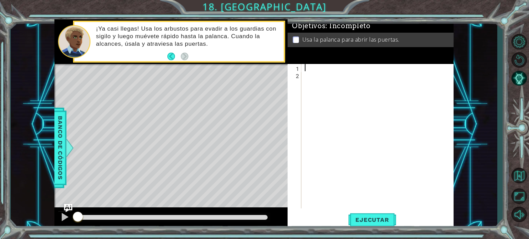
click at [307, 70] on div at bounding box center [379, 143] width 152 height 159
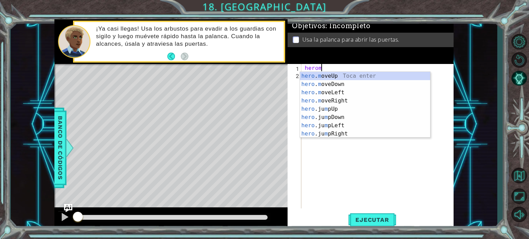
scroll to position [0, 1]
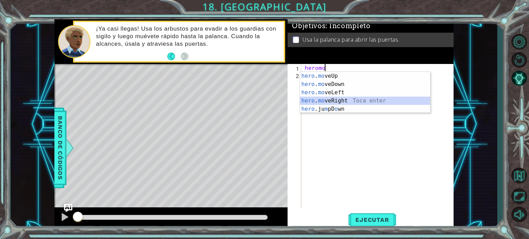
click at [337, 102] on div "hero . mo veUp Toca enter hero . mo veDown Toca enter hero . mo veLeft Toca ent…" at bounding box center [365, 101] width 130 height 58
type textarea "hero.moveRight(1)"
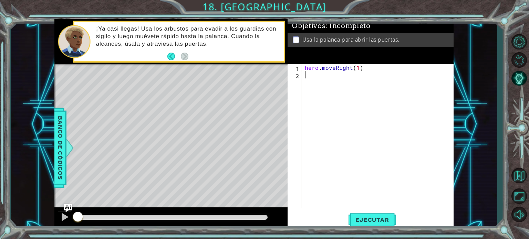
click at [313, 80] on div "hero . moveRight ( 1 )" at bounding box center [379, 143] width 152 height 159
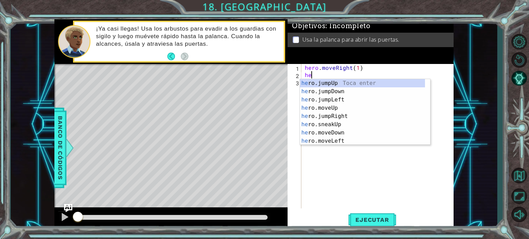
scroll to position [0, 0]
click at [322, 124] on div "hero .jumpUp Toca enter hero .jumpDown Toca enter hero .jumpLeft Toca enter her…" at bounding box center [362, 120] width 125 height 83
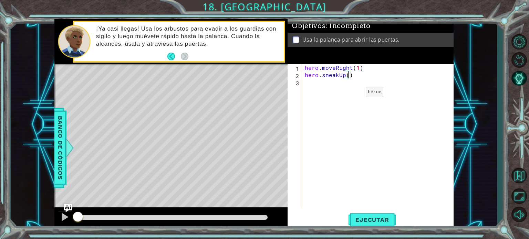
type textarea "hero.sneakUp(2)"
click at [347, 106] on div "hero . moveRight ( 1 ) hero . sneakUp ( 2 )" at bounding box center [379, 143] width 152 height 159
click at [363, 221] on span "Ejecutar" at bounding box center [371, 220] width 47 height 7
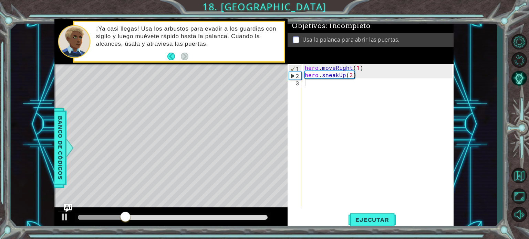
click at [302, 85] on div "1 2 3 hero . moveRight ( 1 ) hero . sneakUp ( 2 ) ההההההההההההההההההההההההההההה…" at bounding box center [369, 136] width 164 height 145
click at [308, 83] on div "hero . moveRight ( 1 ) hero . sneakUp ( 2 )" at bounding box center [379, 143] width 152 height 159
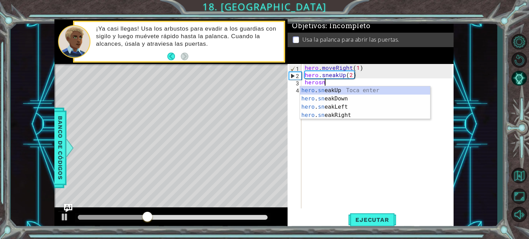
scroll to position [0, 1]
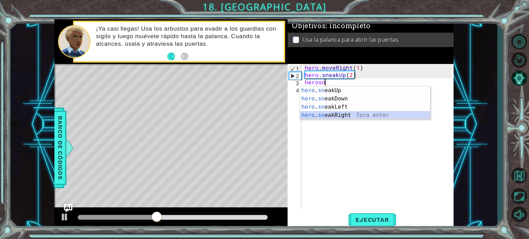
click at [332, 115] on div "hero . sn eakUp Toca enter hero . sn eakDown Toca enter hero . sn eakLeft Toca …" at bounding box center [365, 111] width 130 height 50
type textarea "hero.sneakRight(1)"
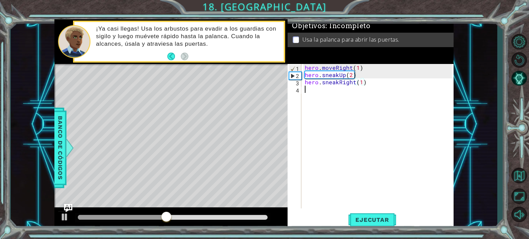
click at [306, 88] on div "hero . moveRight ( 1 ) hero . sneakUp ( 2 ) hero . sneakRight ( 1 )" at bounding box center [379, 143] width 152 height 159
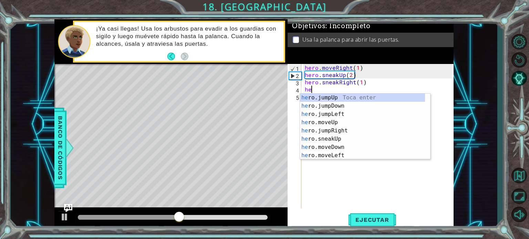
scroll to position [0, 0]
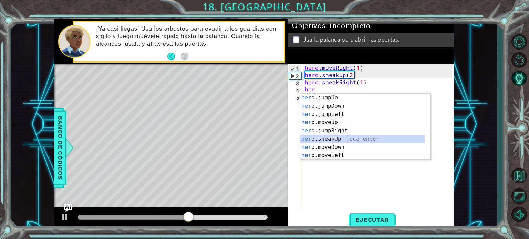
click at [320, 140] on div "her o.jumpUp Toca enter her o.jumpDown Toca enter her o.jumpLeft Toca enter her…" at bounding box center [362, 135] width 125 height 83
type textarea "hero.sneakUp(1)"
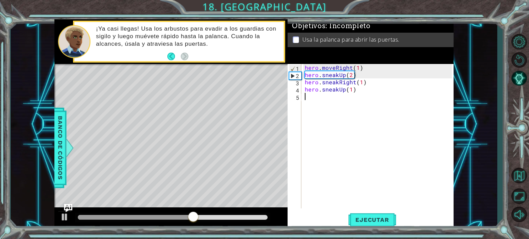
click at [359, 194] on div "hero . moveRight ( 1 ) hero . sneakUp ( 2 ) hero . sneakRight ( 1 ) hero . snea…" at bounding box center [379, 143] width 152 height 159
click at [368, 217] on span "Ejecutar" at bounding box center [371, 220] width 47 height 7
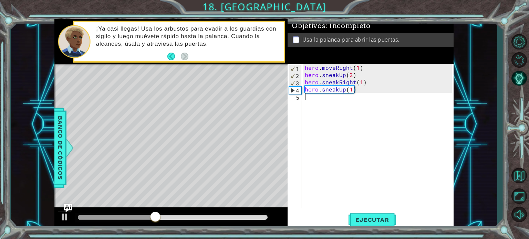
click at [314, 97] on div "hero . moveRight ( 1 ) hero . sneakUp ( 2 ) hero . sneakRight ( 1 ) hero . snea…" at bounding box center [379, 143] width 152 height 159
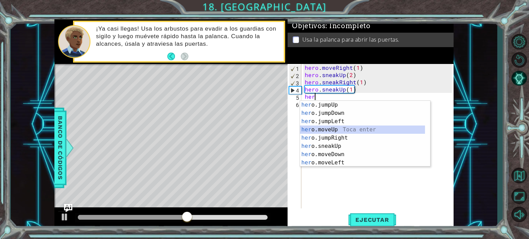
click at [338, 127] on div "her o.jumpUp Toca enter her o.jumpDown Toca enter her o.jumpLeft Toca enter her…" at bounding box center [362, 142] width 125 height 83
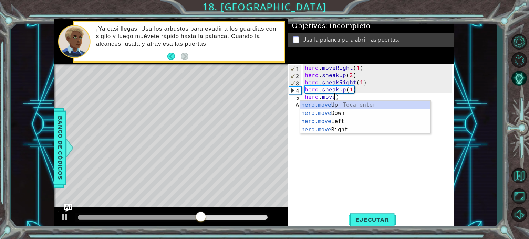
scroll to position [0, 2]
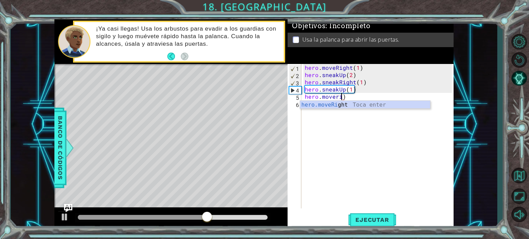
click at [339, 107] on div "hero.moveRi ght Toca enter" at bounding box center [365, 113] width 130 height 25
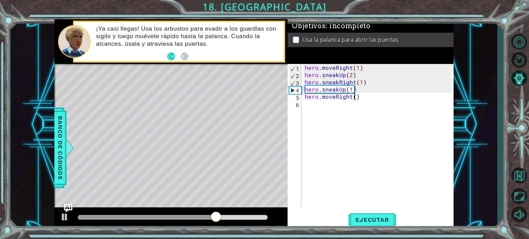
type textarea "hero.moveRight(2)"
click at [321, 103] on div "hero . moveRight ( 1 ) hero . sneakUp ( 2 ) hero . sneakRight ( 1 ) hero . snea…" at bounding box center [379, 143] width 152 height 159
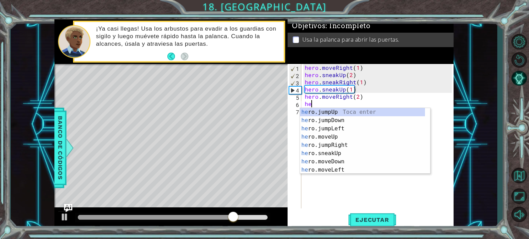
scroll to position [0, 0]
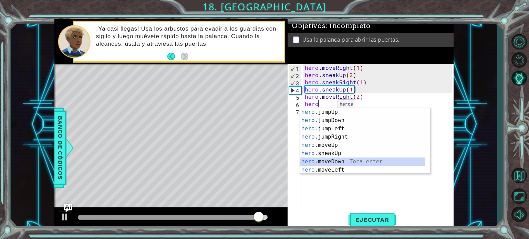
click at [336, 161] on div "hero .jumpUp Toca enter hero .jumpDown Toca enter hero .jumpLeft Toca enter her…" at bounding box center [362, 149] width 125 height 83
type textarea "hero.moveDown(1)"
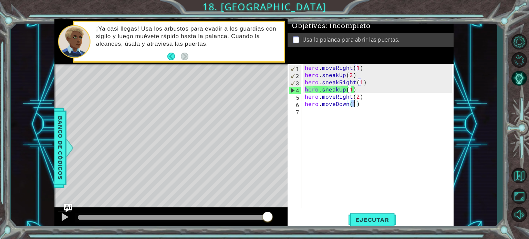
click at [318, 112] on div "hero . moveRight ( 1 ) hero . sneakUp ( 2 ) hero . sneakRight ( 1 ) hero . snea…" at bounding box center [379, 143] width 152 height 159
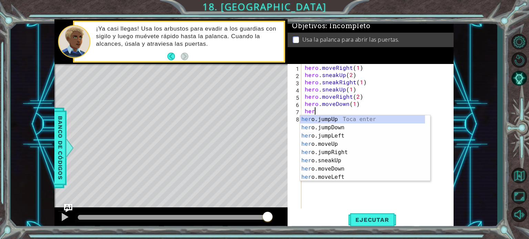
type textarea "hero"
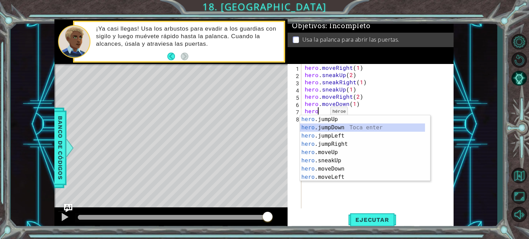
click at [326, 125] on div "hero .jumpUp Toca enter hero .jumpDown Toca enter hero .jumpLeft Toca enter her…" at bounding box center [362, 156] width 125 height 83
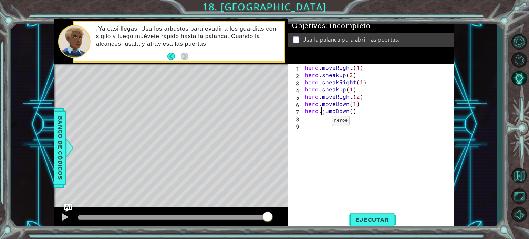
click at [320, 122] on div "hero . moveRight ( 1 ) hero . sneakUp ( 2 ) hero . sneakRight ( 1 ) hero . snea…" at bounding box center [379, 143] width 152 height 159
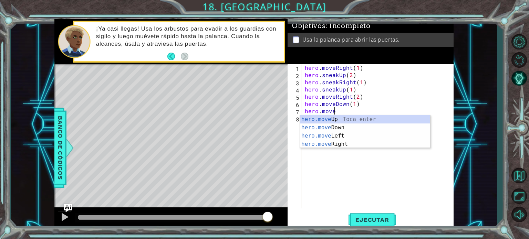
scroll to position [0, 1]
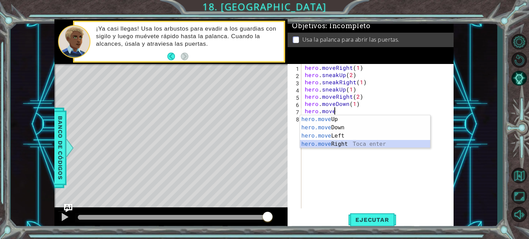
click at [329, 143] on div "hero.move Up Toca enter hero.move Down Toca enter hero.move Left Toca enter her…" at bounding box center [365, 140] width 130 height 50
type textarea "hero.moveRight(1)"
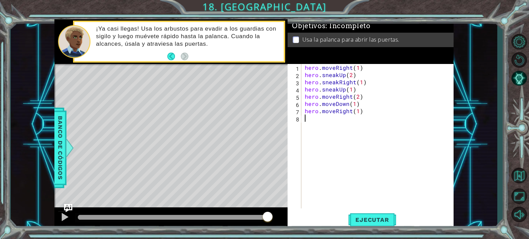
click at [319, 119] on div "hero . moveRight ( 1 ) hero . sneakUp ( 2 ) hero . sneakRight ( 1 ) hero . snea…" at bounding box center [379, 143] width 152 height 159
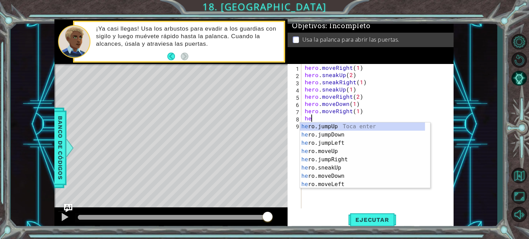
scroll to position [0, 0]
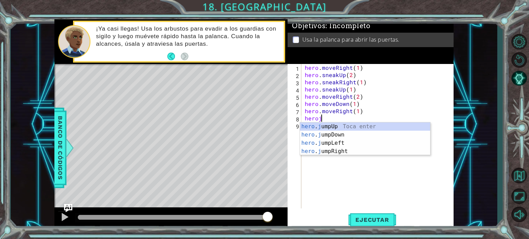
type textarea "heroju"
click at [339, 126] on div "hero . ju mpUp Toca enter hero . ju mpDown Toca enter hero . ju mpLeft Toca ent…" at bounding box center [365, 148] width 130 height 50
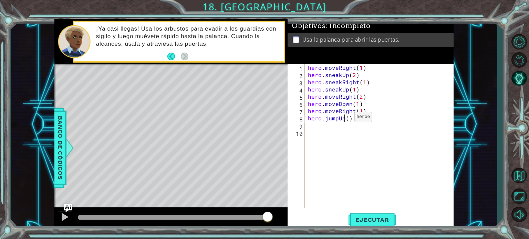
click at [346, 118] on div "hero . moveRight ( 1 ) hero . sneakUp ( 2 ) hero . sneakRight ( 1 ) hero . snea…" at bounding box center [380, 143] width 149 height 159
type textarea "hero.jumpUp()"
click at [365, 182] on div "hero . moveRight ( 1 ) hero . sneakUp ( 2 ) hero . sneakRight ( 1 ) hero . snea…" at bounding box center [380, 143] width 149 height 159
click at [371, 221] on span "Ejecutar" at bounding box center [371, 220] width 47 height 7
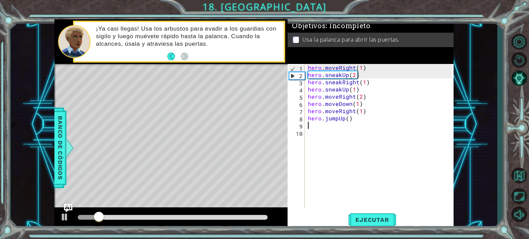
click at [310, 125] on div "hero . moveRight ( 1 ) hero . sneakUp ( 2 ) hero . sneakRight ( 1 ) hero . snea…" at bounding box center [380, 143] width 149 height 159
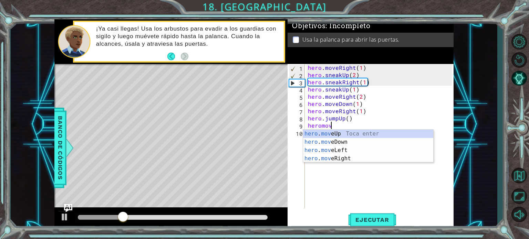
scroll to position [0, 1]
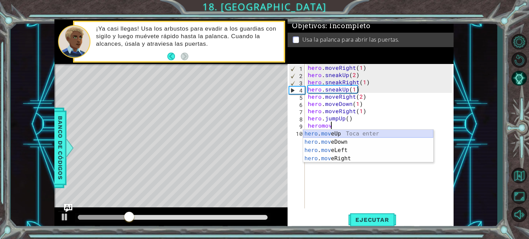
click at [330, 132] on div "hero . mov eUp Toca enter hero . mov eDown Toca enter hero . mov eLeft Toca ent…" at bounding box center [368, 155] width 130 height 50
type textarea "hero.moveUp(1)"
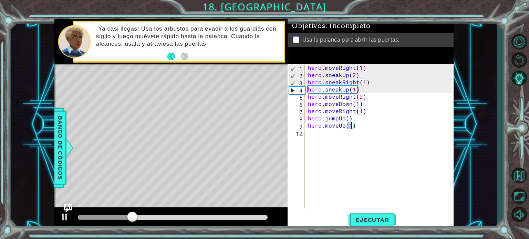
click at [341, 145] on div "hero . moveRight ( 1 ) hero . sneakUp ( 2 ) hero . sneakRight ( 1 ) hero . snea…" at bounding box center [380, 143] width 149 height 159
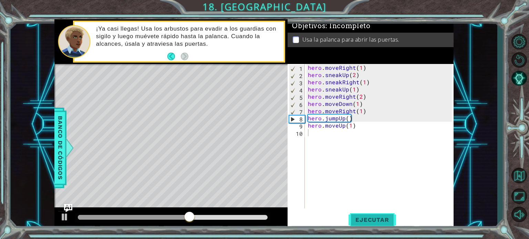
click at [367, 220] on span "Ejecutar" at bounding box center [371, 220] width 47 height 7
drag, startPoint x: 309, startPoint y: 110, endPoint x: 337, endPoint y: 114, distance: 28.4
click at [337, 114] on div "hero . moveRight ( 1 ) hero . sneakUp ( 2 ) hero . sneakRight ( 1 ) hero . snea…" at bounding box center [380, 143] width 149 height 159
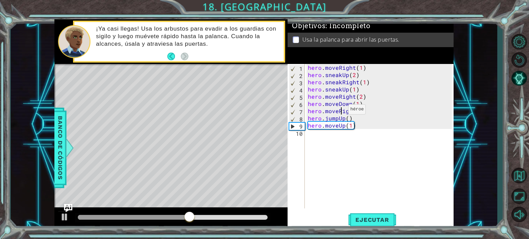
click at [339, 111] on div "hero . moveRight ( 1 ) hero . sneakUp ( 2 ) hero . sneakRight ( 1 ) hero . snea…" at bounding box center [380, 143] width 149 height 159
type textarea "hero.movRight(1)"
drag, startPoint x: 307, startPoint y: 110, endPoint x: 361, endPoint y: 113, distance: 54.5
click at [361, 113] on div "hero . moveRight ( 1 ) hero . sneakUp ( 2 ) hero . sneakRight ( 1 ) hero . snea…" at bounding box center [380, 143] width 149 height 159
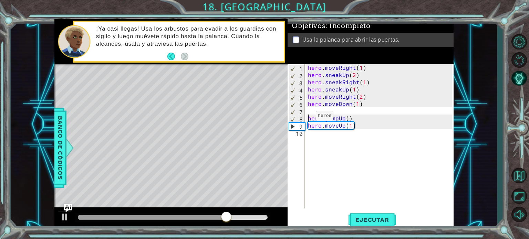
click at [307, 118] on div "hero . moveRight ( 1 ) hero . sneakUp ( 2 ) hero . sneakRight ( 1 ) hero . snea…" at bounding box center [380, 143] width 149 height 159
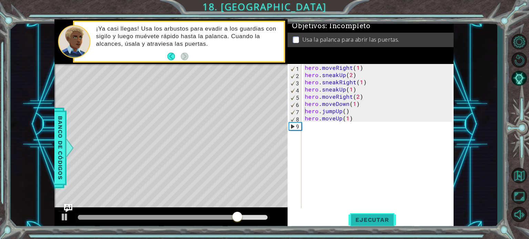
click at [363, 217] on span "Ejecutar" at bounding box center [371, 220] width 47 height 7
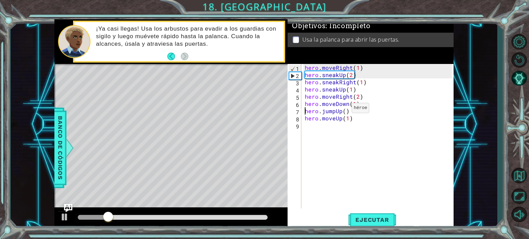
click at [340, 110] on div "hero . moveRight ( 1 ) hero . sneakUp ( 2 ) hero . sneakRight ( 1 ) hero . snea…" at bounding box center [379, 143] width 152 height 159
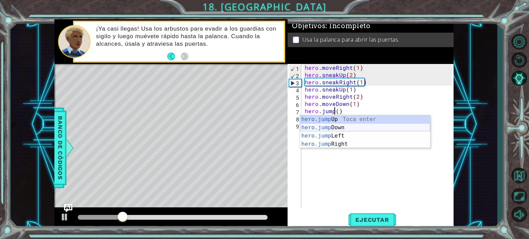
click at [342, 125] on div "hero.jump Up Toca enter hero.jump Down Toca enter hero.jump Left Toca enter her…" at bounding box center [365, 140] width 130 height 50
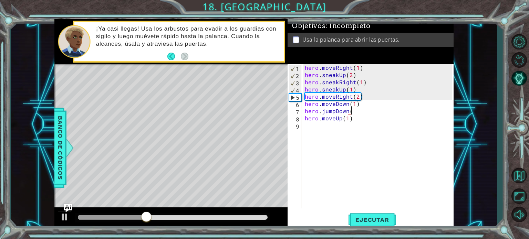
type textarea "hero.jumpDown()"
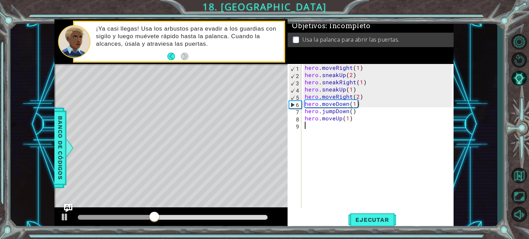
click at [349, 148] on div "hero . moveRight ( 1 ) hero . sneakUp ( 2 ) hero . sneakRight ( 1 ) hero . snea…" at bounding box center [379, 143] width 152 height 159
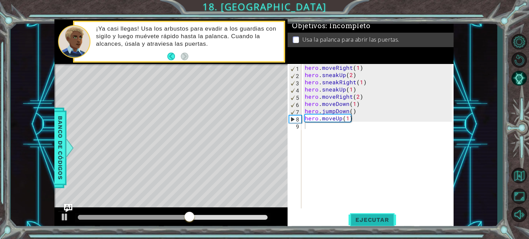
click at [369, 222] on span "Ejecutar" at bounding box center [371, 220] width 47 height 7
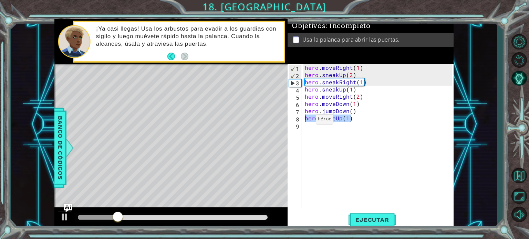
drag, startPoint x: 350, startPoint y: 119, endPoint x: 304, endPoint y: 121, distance: 46.2
click at [304, 121] on div "hero . moveRight ( 1 ) hero . sneakUp ( 2 ) hero . sneakRight ( 1 ) hero . snea…" at bounding box center [379, 143] width 152 height 159
type textarea "hero.moveUp(1)"
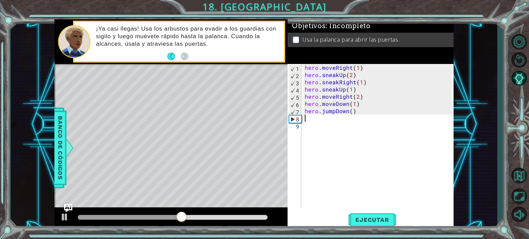
click at [307, 121] on div "hero . moveRight ( 1 ) hero . sneakUp ( 2 ) hero . sneakRight ( 1 ) hero . snea…" at bounding box center [379, 143] width 152 height 159
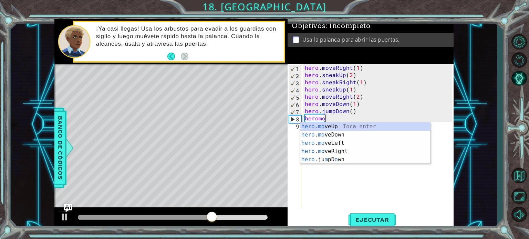
scroll to position [0, 1]
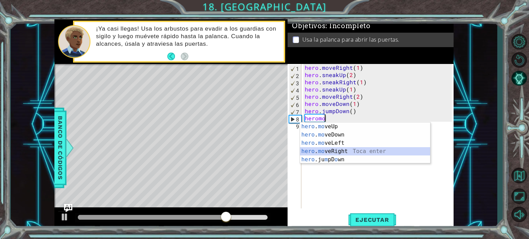
click at [341, 150] on div "hero . mo veUp Toca enter hero . mo veDown Toca enter hero . mo veLeft Toca ent…" at bounding box center [365, 152] width 130 height 58
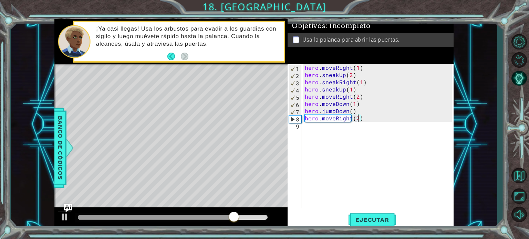
type textarea "hero.moveRight(2)"
click at [318, 128] on div "hero . moveRight ( 1 ) hero . sneakUp ( 2 ) hero . sneakRight ( 1 ) hero . snea…" at bounding box center [379, 143] width 152 height 159
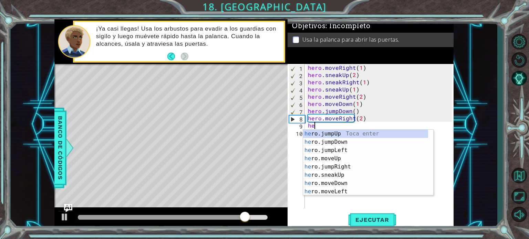
scroll to position [0, 0]
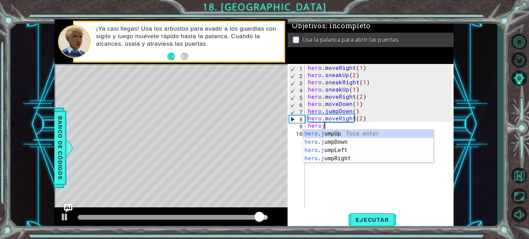
type textarea "heroju"
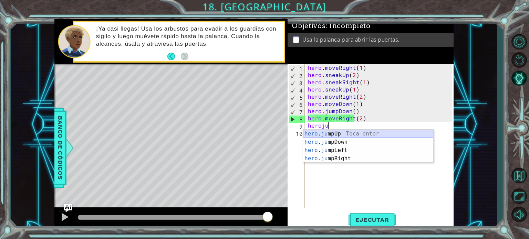
click at [336, 132] on div "hero . ju mpUp Toca enter hero . ju mpDown Toca enter hero . ju mpLeft Toca ent…" at bounding box center [368, 155] width 130 height 50
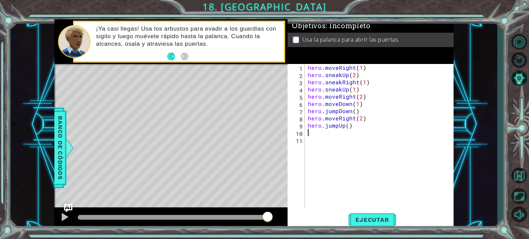
scroll to position [0, 0]
click at [348, 126] on div "hero . moveRight ( 1 ) hero . sneakUp ( 2 ) hero . sneakRight ( 1 ) hero . snea…" at bounding box center [380, 143] width 149 height 159
click at [317, 132] on div "hero . moveRight ( 1 ) hero . sneakUp ( 2 ) hero . sneakRight ( 1 ) hero . snea…" at bounding box center [380, 143] width 149 height 159
type textarea "1"
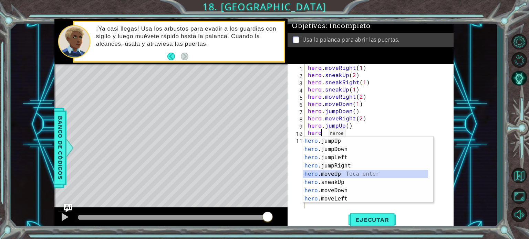
click at [337, 175] on div "hero .jumpUp Toca enter hero .jumpDown Toca enter hero .jumpLeft Toca enter her…" at bounding box center [365, 178] width 125 height 83
type textarea "hero.moveUp(1)"
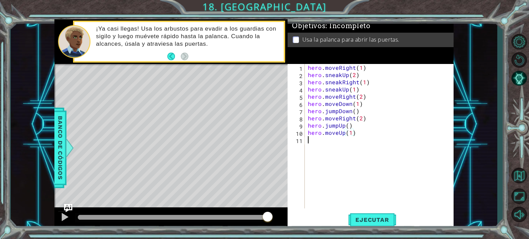
click at [310, 143] on div "hero . moveRight ( 1 ) hero . sneakUp ( 2 ) hero . sneakRight ( 1 ) hero . snea…" at bounding box center [380, 143] width 149 height 159
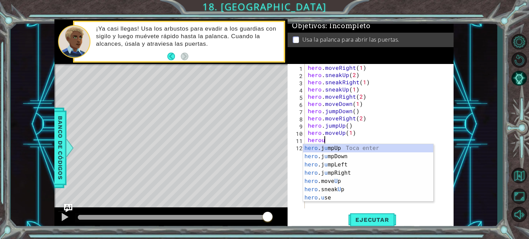
scroll to position [0, 1]
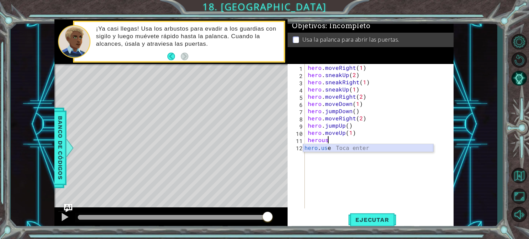
click at [320, 147] on div "hero . us e Toca enter" at bounding box center [368, 156] width 130 height 25
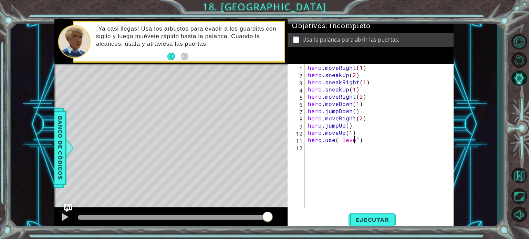
type textarea "hero.use("lever")"
click at [331, 148] on div "hero . moveRight ( 1 ) hero . sneakUp ( 2 ) hero . sneakRight ( 1 ) hero . snea…" at bounding box center [380, 143] width 149 height 159
click at [376, 217] on span "Ejecutar" at bounding box center [371, 220] width 47 height 7
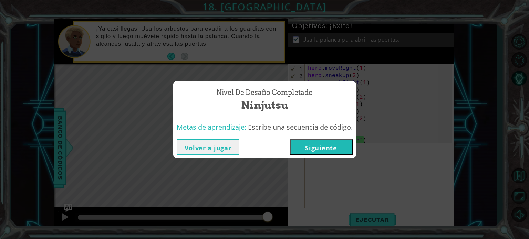
click at [318, 143] on button "Siguiente" at bounding box center [321, 146] width 63 height 15
